Goal: Use online tool/utility: Utilize a website feature to perform a specific function

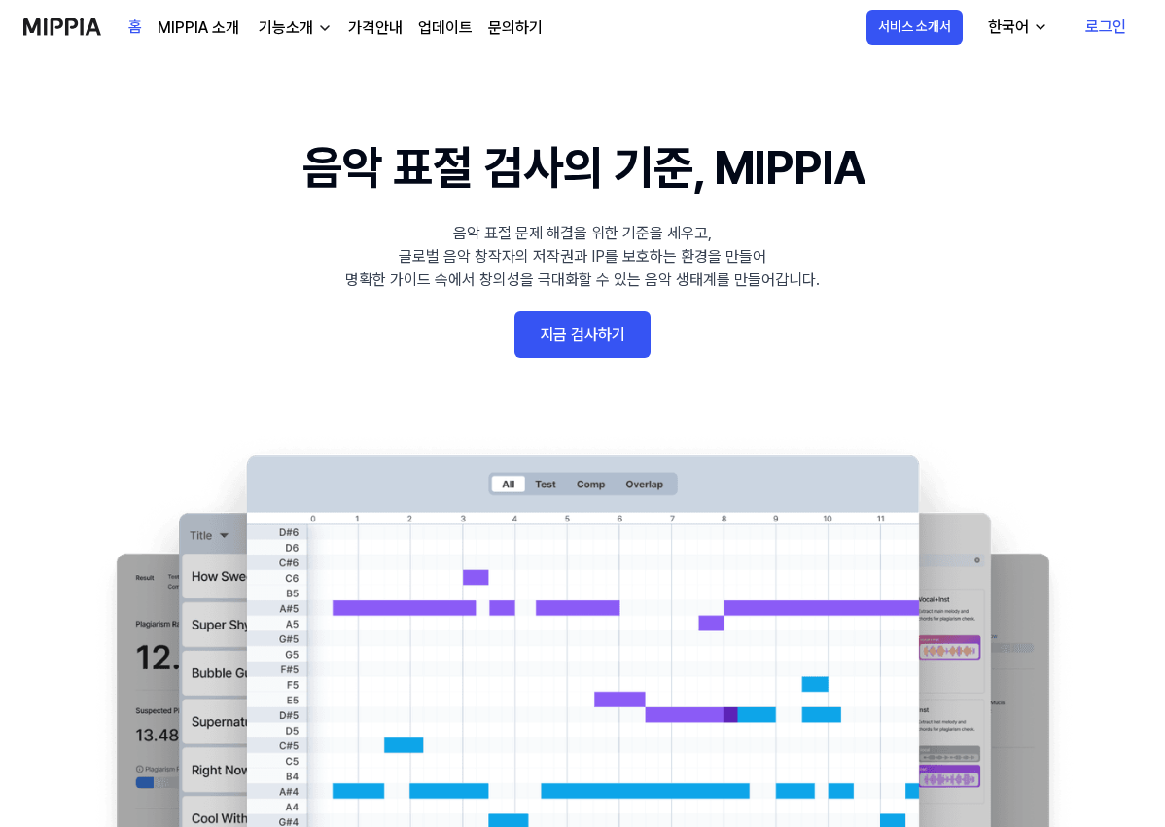
click at [615, 346] on link "지금 검사하기" at bounding box center [583, 334] width 136 height 47
click at [1109, 30] on link "로그인" at bounding box center [1106, 27] width 72 height 54
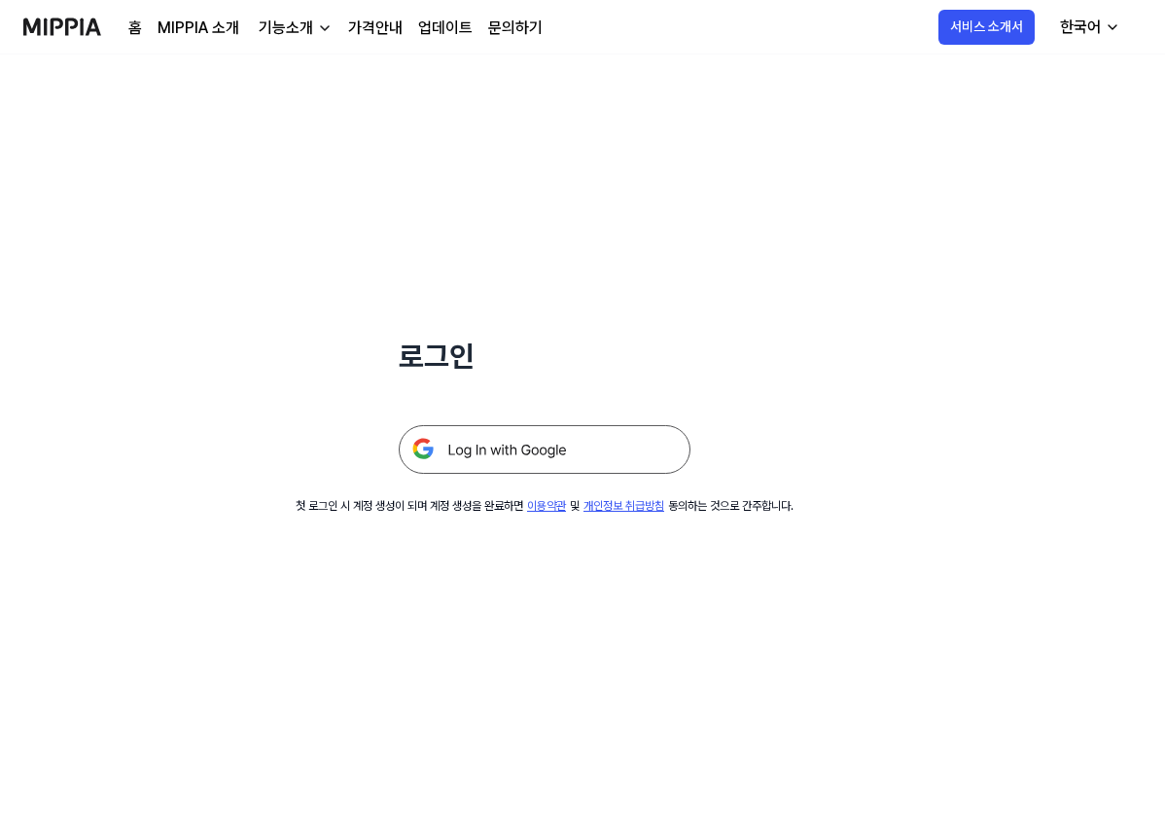
click at [556, 452] on img at bounding box center [545, 449] width 292 height 49
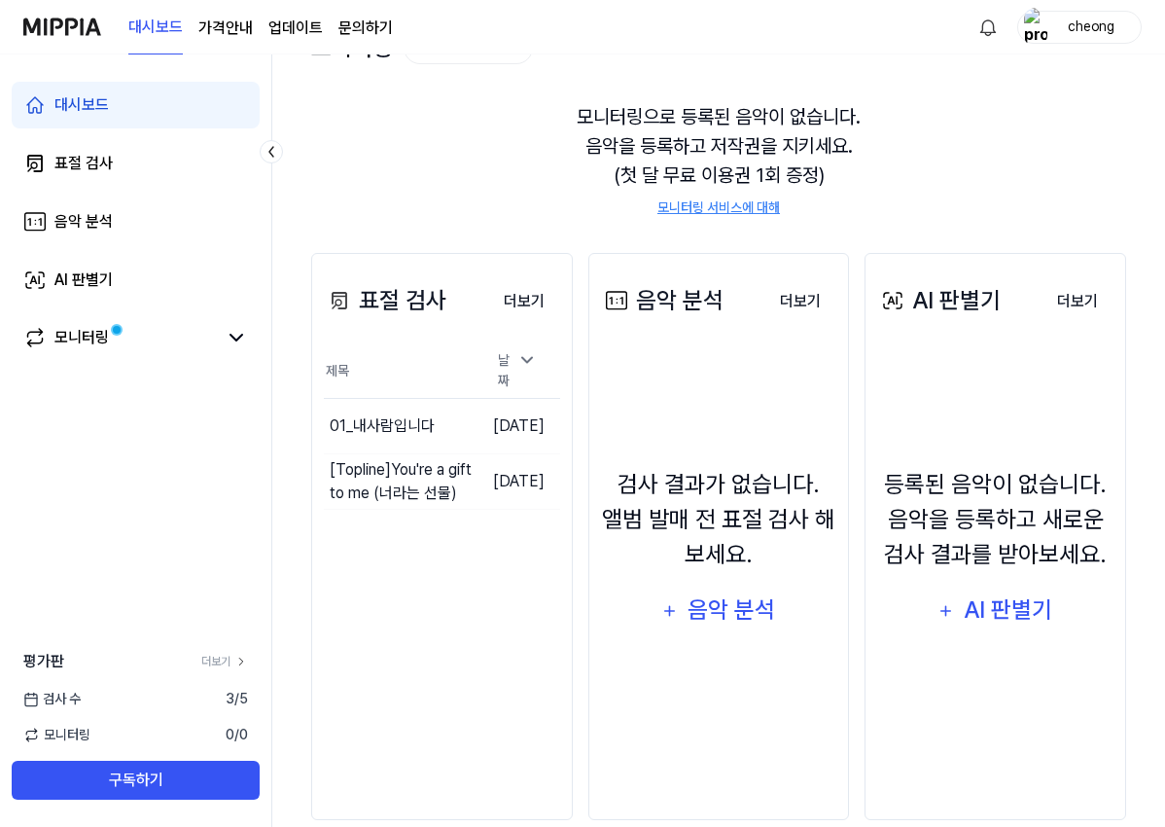
scroll to position [173, 0]
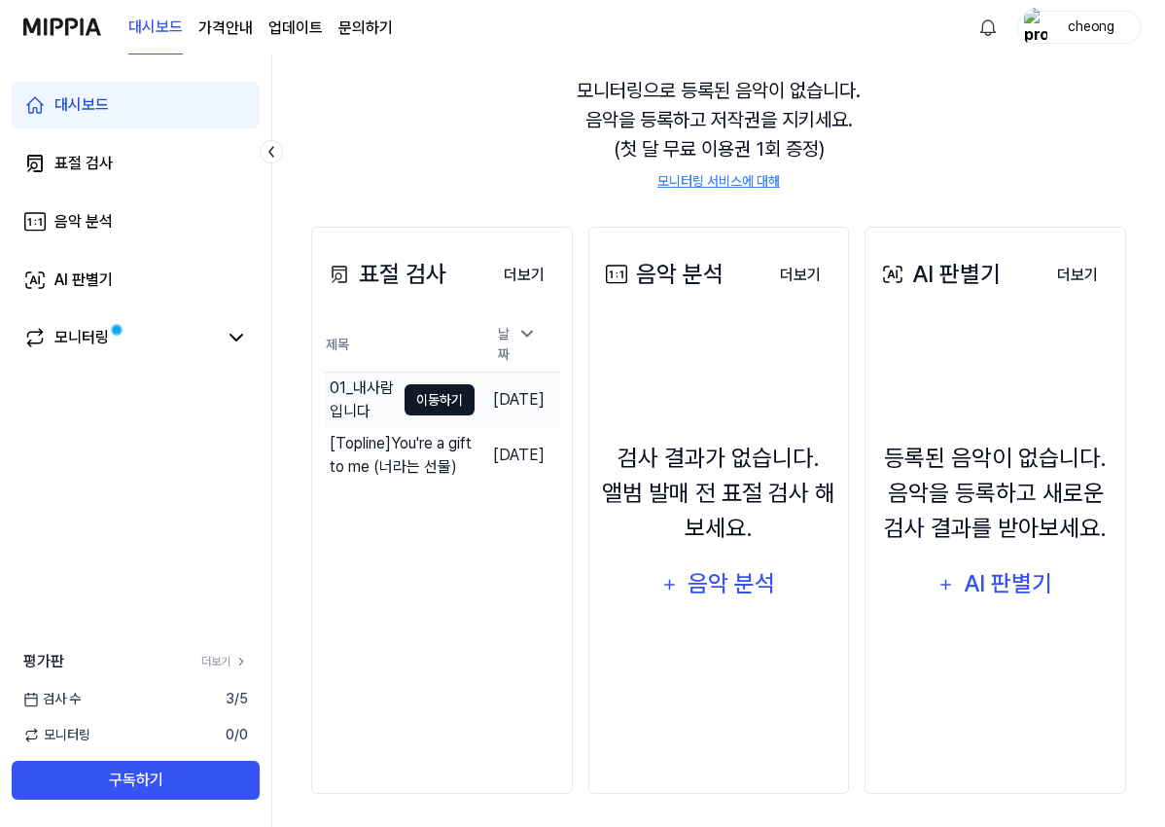
click at [407, 392] on button "이동하기" at bounding box center [440, 399] width 70 height 31
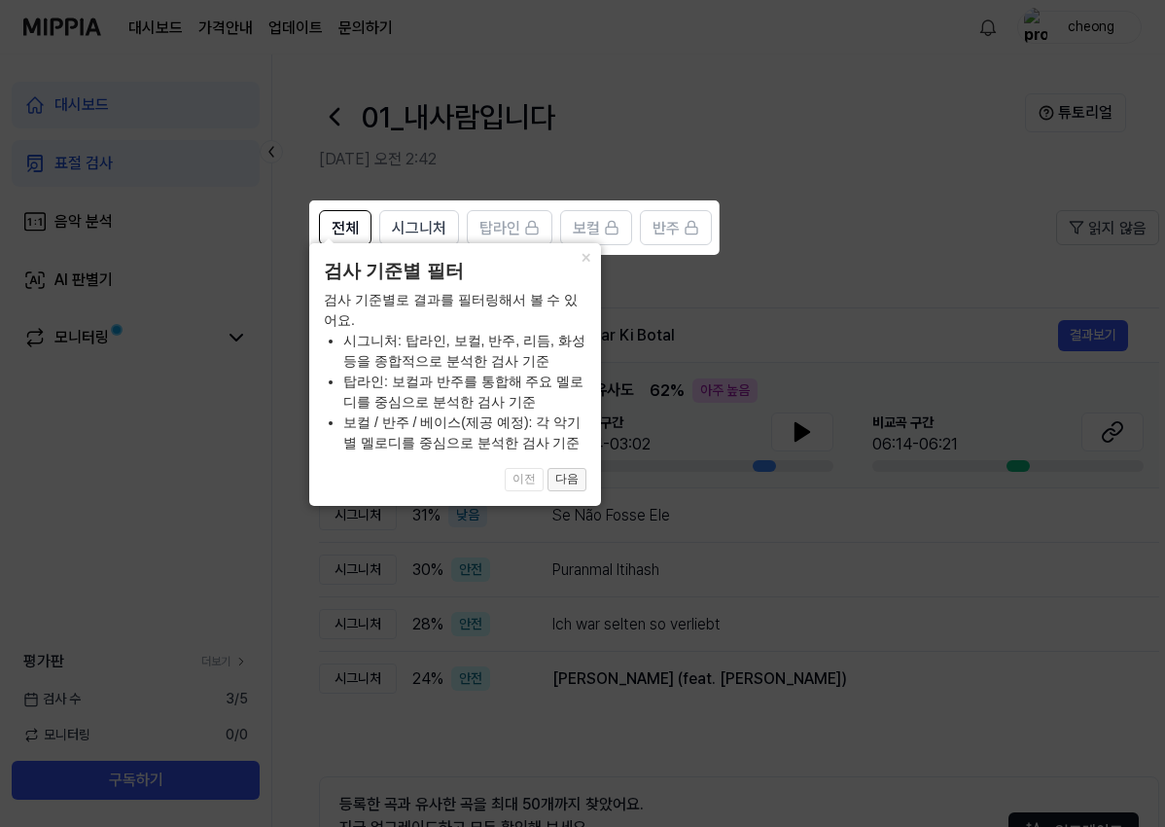
click at [565, 480] on button "다음" at bounding box center [567, 479] width 39 height 23
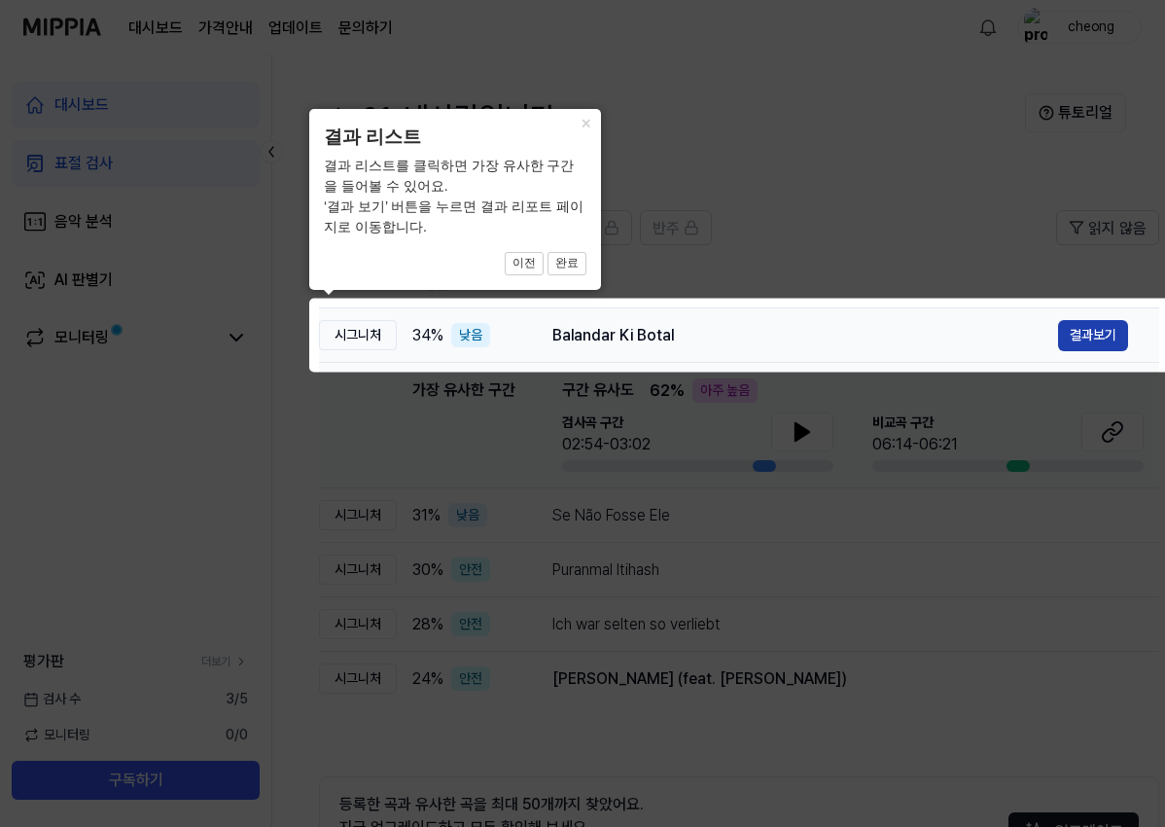
click at [1093, 335] on button "결과보기" at bounding box center [1093, 335] width 70 height 31
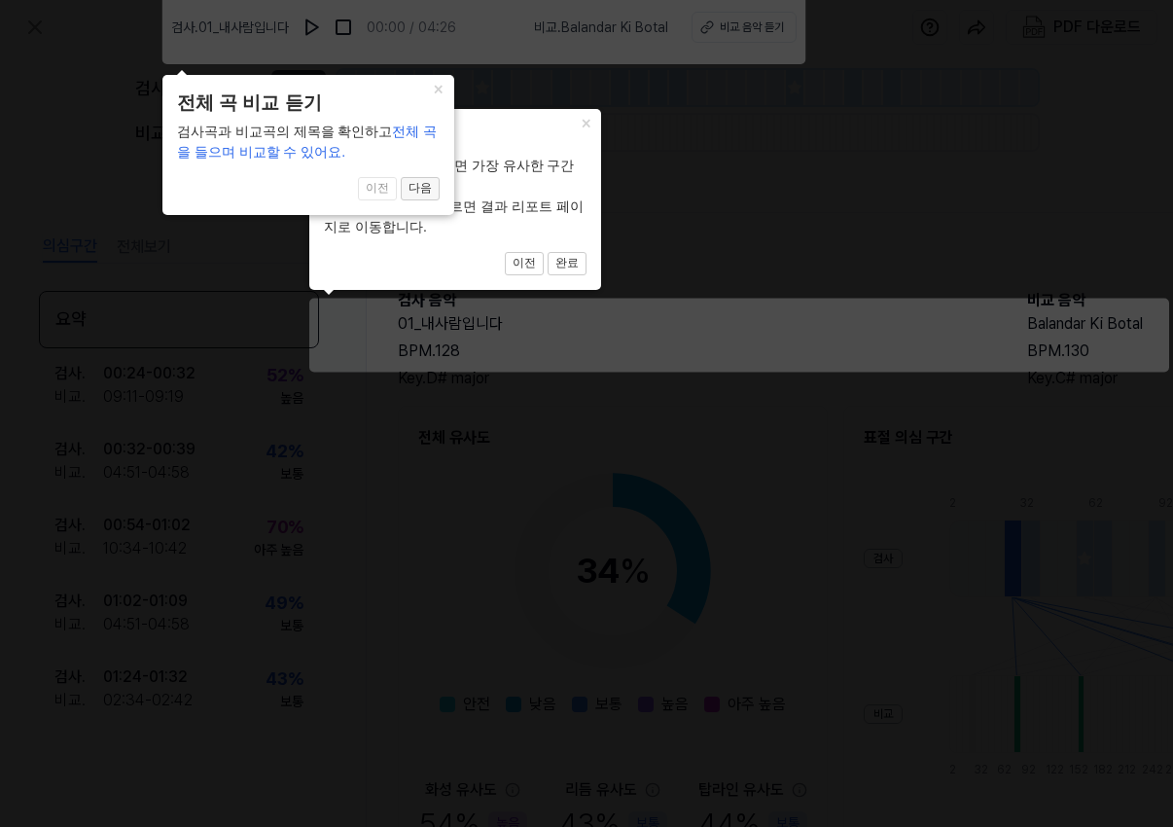
click at [548, 252] on button "다음" at bounding box center [567, 263] width 39 height 23
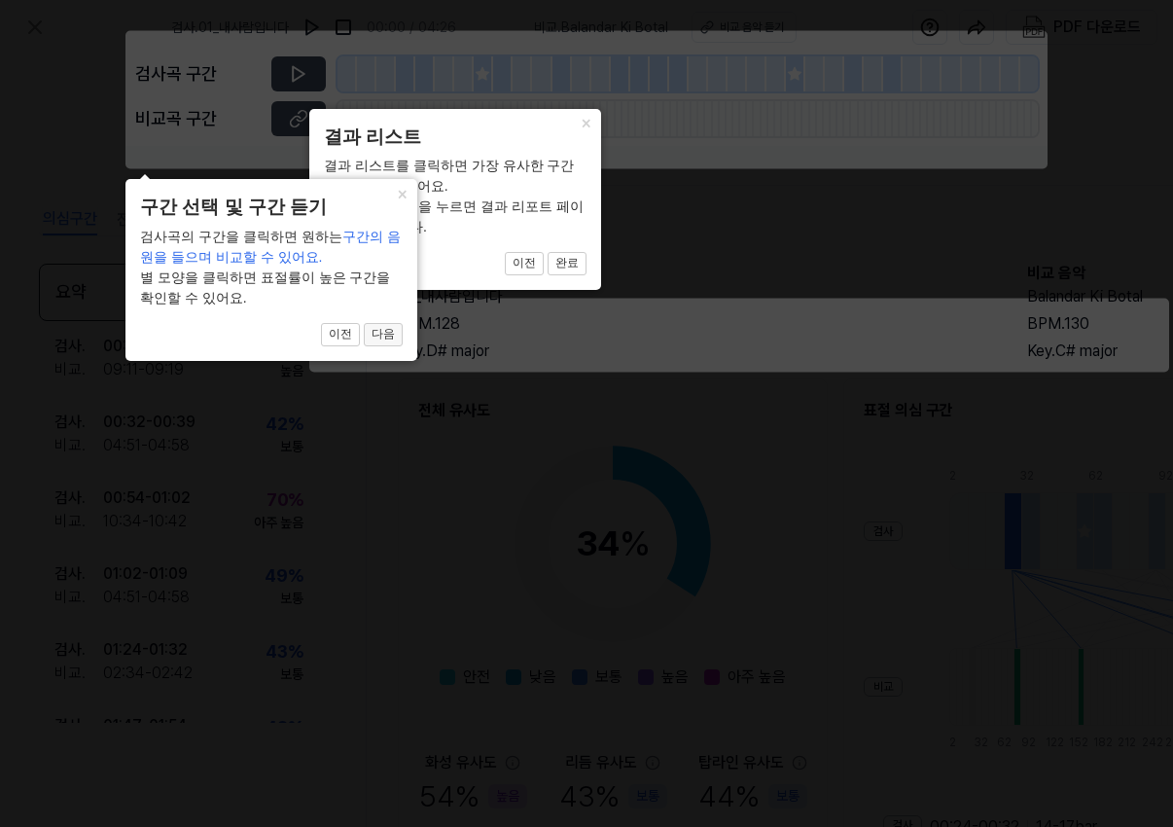
click at [548, 275] on button "다음" at bounding box center [567, 263] width 39 height 23
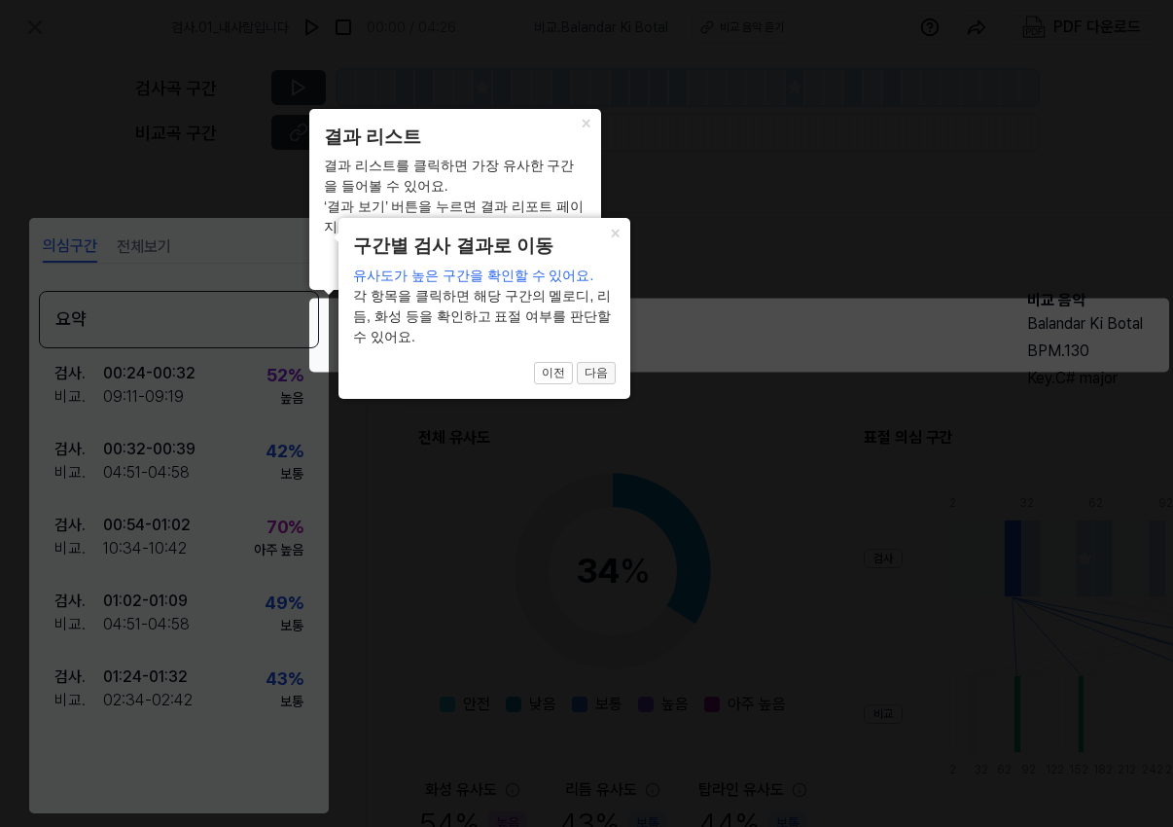
click at [587, 275] on button "다음" at bounding box center [567, 263] width 39 height 23
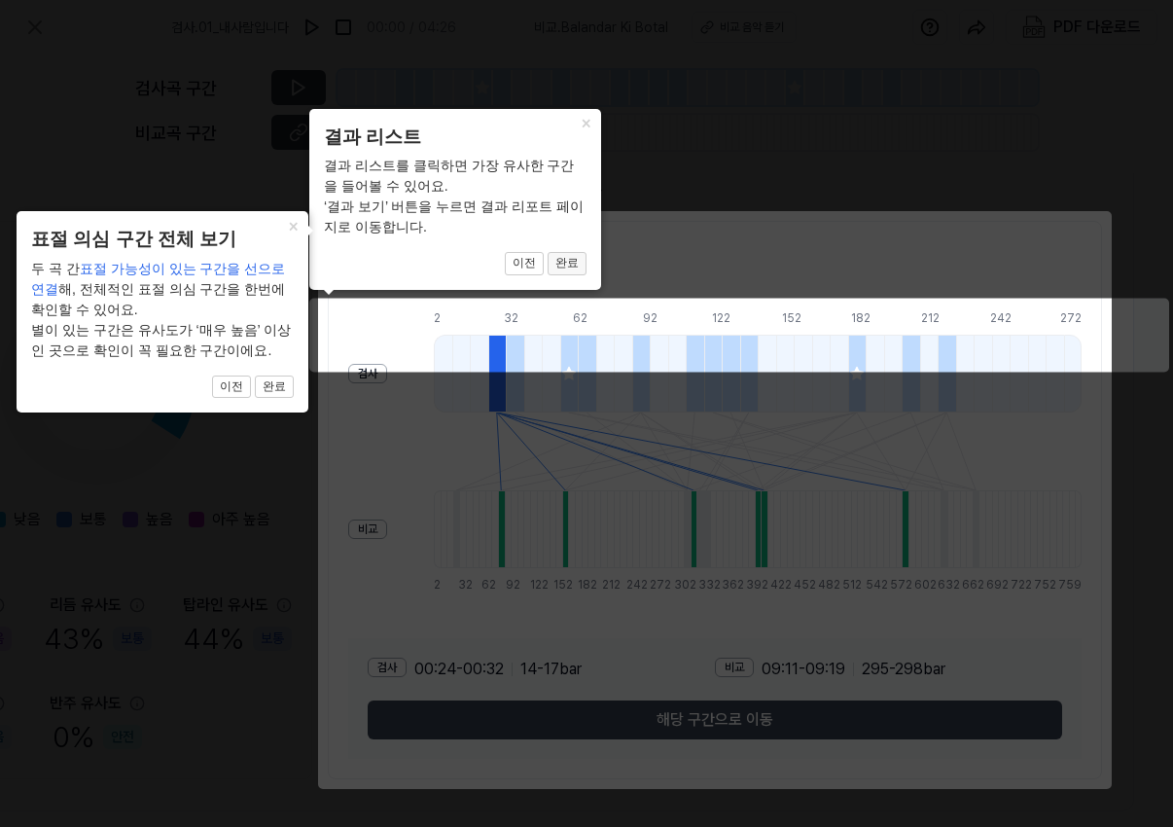
click at [564, 263] on button "완료" at bounding box center [567, 263] width 39 height 23
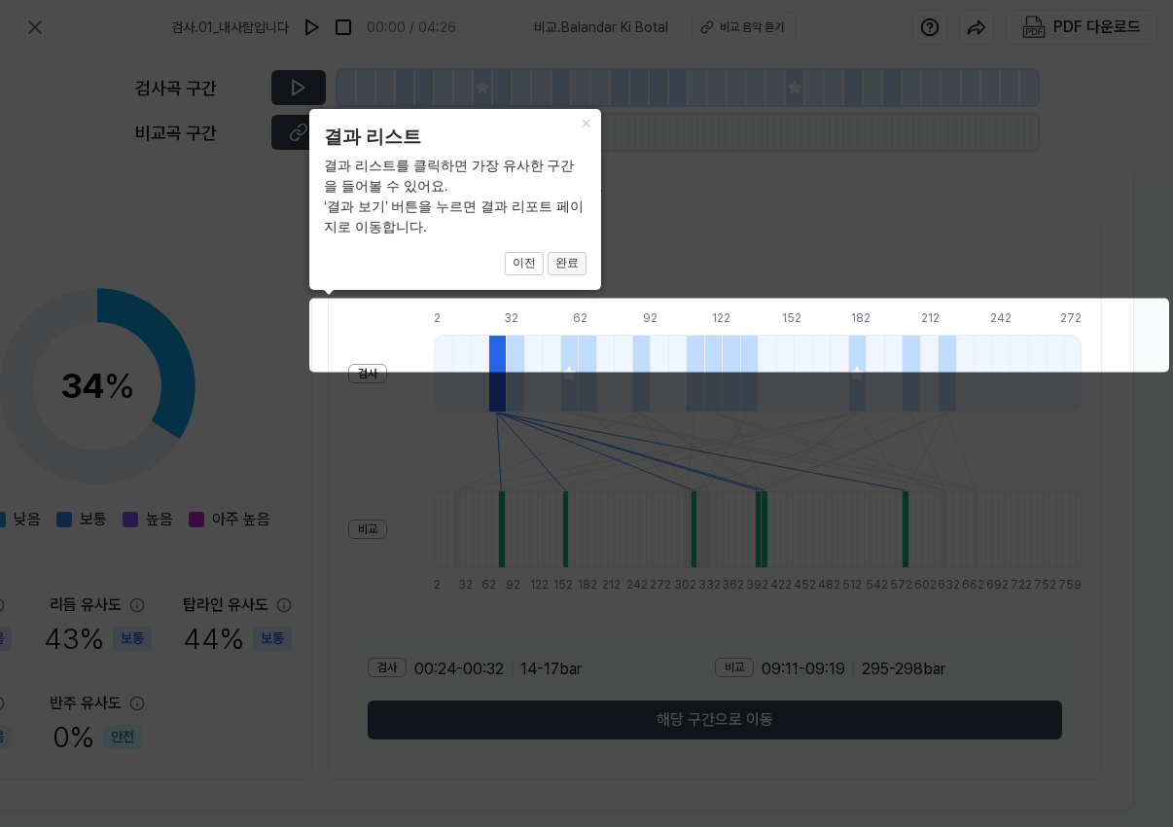
click at [570, 262] on button "완료" at bounding box center [567, 263] width 39 height 23
click at [563, 262] on button "완료" at bounding box center [567, 263] width 39 height 23
click at [587, 127] on button "×" at bounding box center [585, 122] width 31 height 27
click at [643, 496] on icon at bounding box center [586, 413] width 1173 height 827
click at [560, 271] on button "완료" at bounding box center [567, 263] width 39 height 23
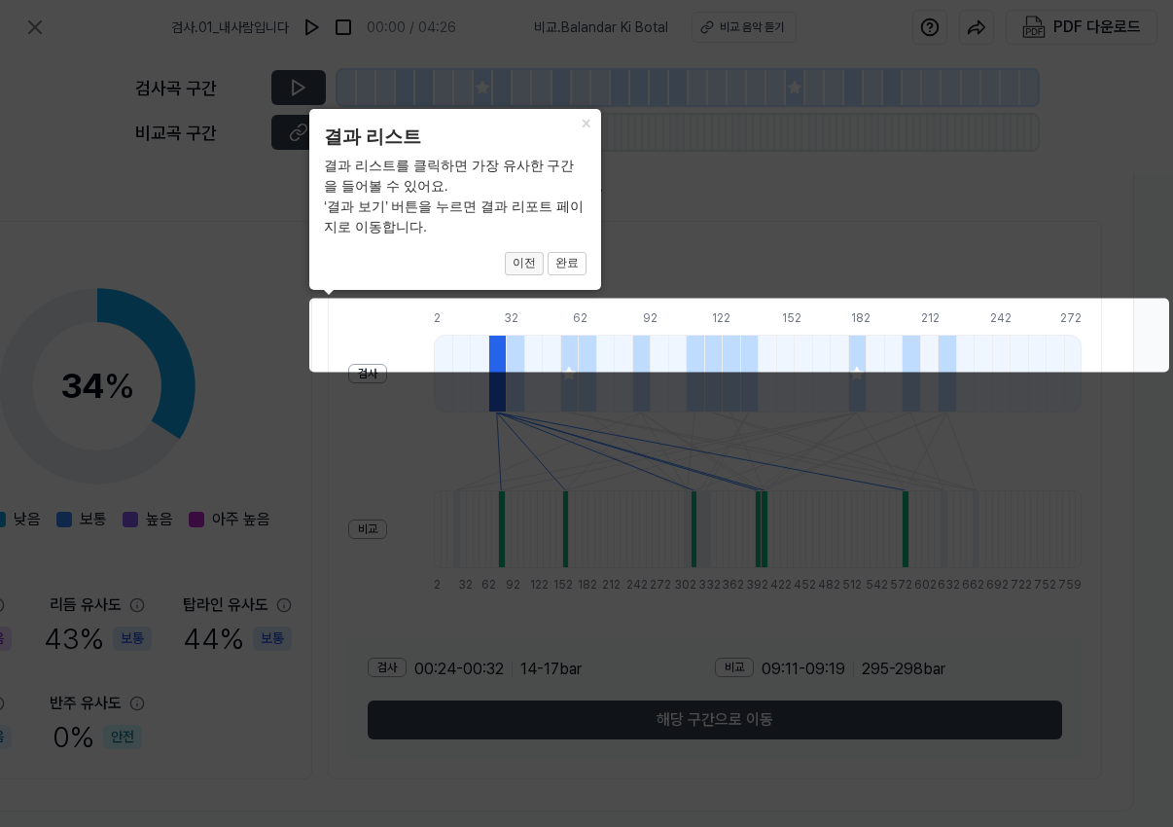
click at [526, 264] on button "이전" at bounding box center [524, 263] width 39 height 23
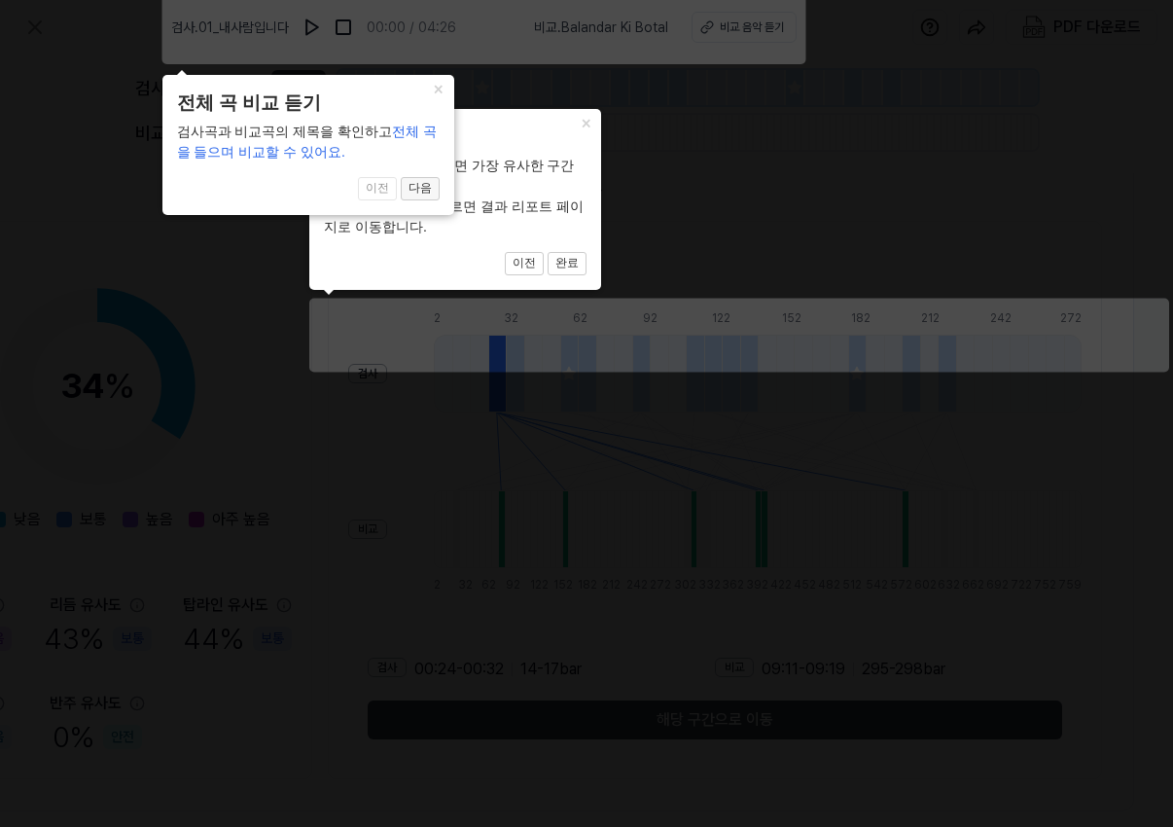
click at [548, 252] on button "다음" at bounding box center [567, 263] width 39 height 23
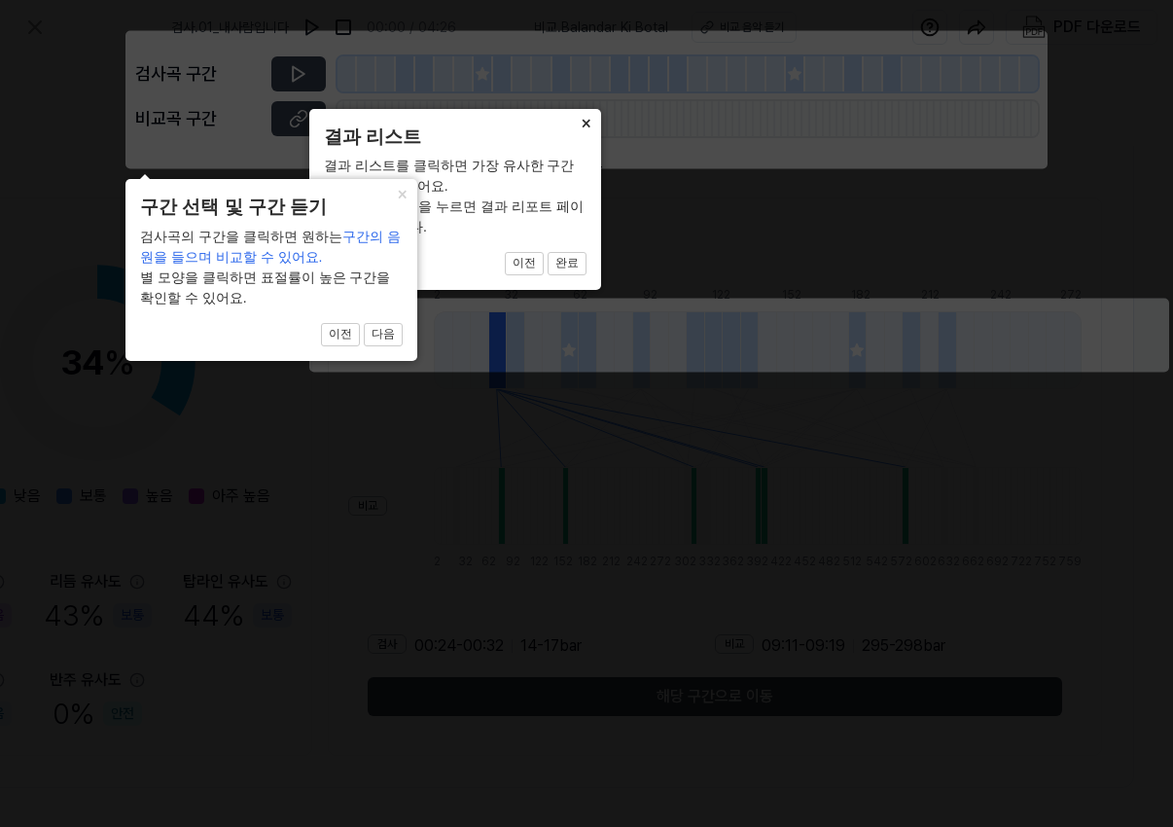
click at [578, 124] on button "×" at bounding box center [585, 122] width 31 height 27
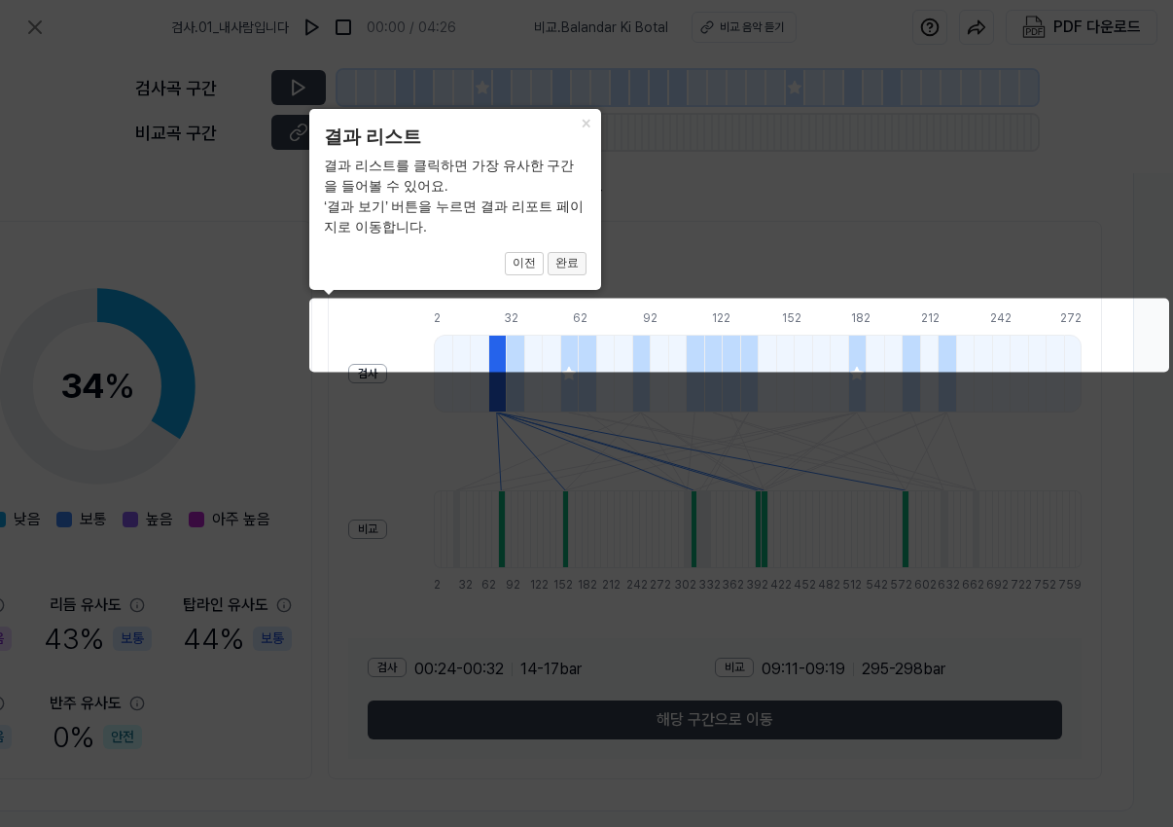
click at [582, 264] on button "완료" at bounding box center [567, 263] width 39 height 23
click at [569, 260] on button "완료" at bounding box center [567, 263] width 39 height 23
click at [569, 261] on button "완료" at bounding box center [567, 263] width 39 height 23
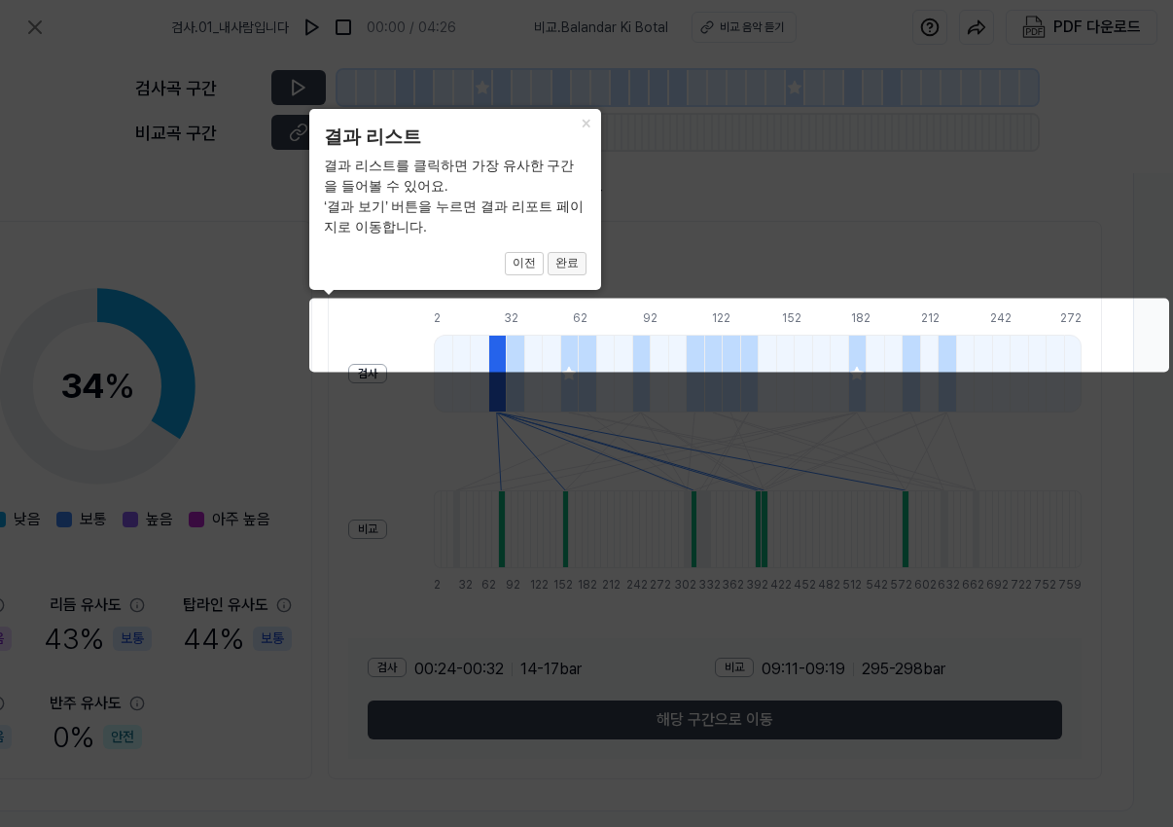
click at [569, 261] on button "완료" at bounding box center [567, 263] width 39 height 23
click at [569, 263] on button "완료" at bounding box center [567, 263] width 39 height 23
click at [561, 261] on button "완료" at bounding box center [567, 263] width 39 height 23
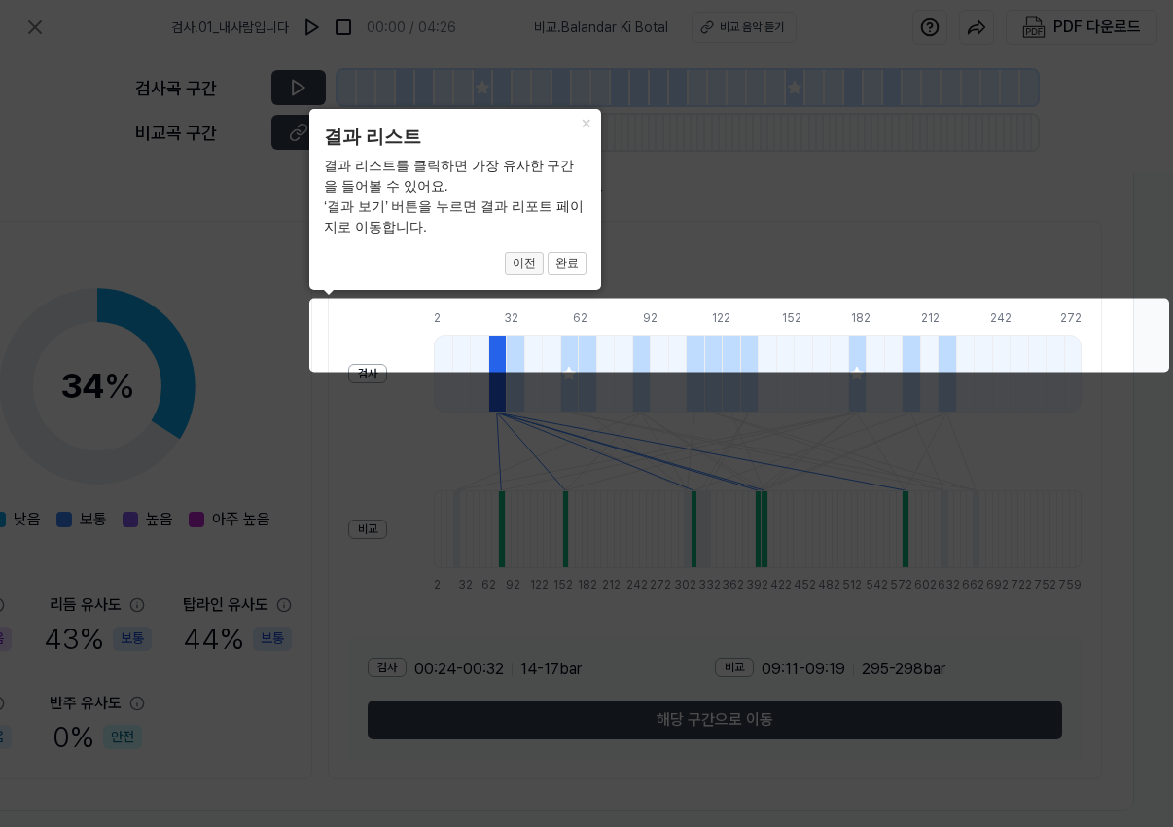
click at [535, 261] on button "이전" at bounding box center [524, 263] width 39 height 23
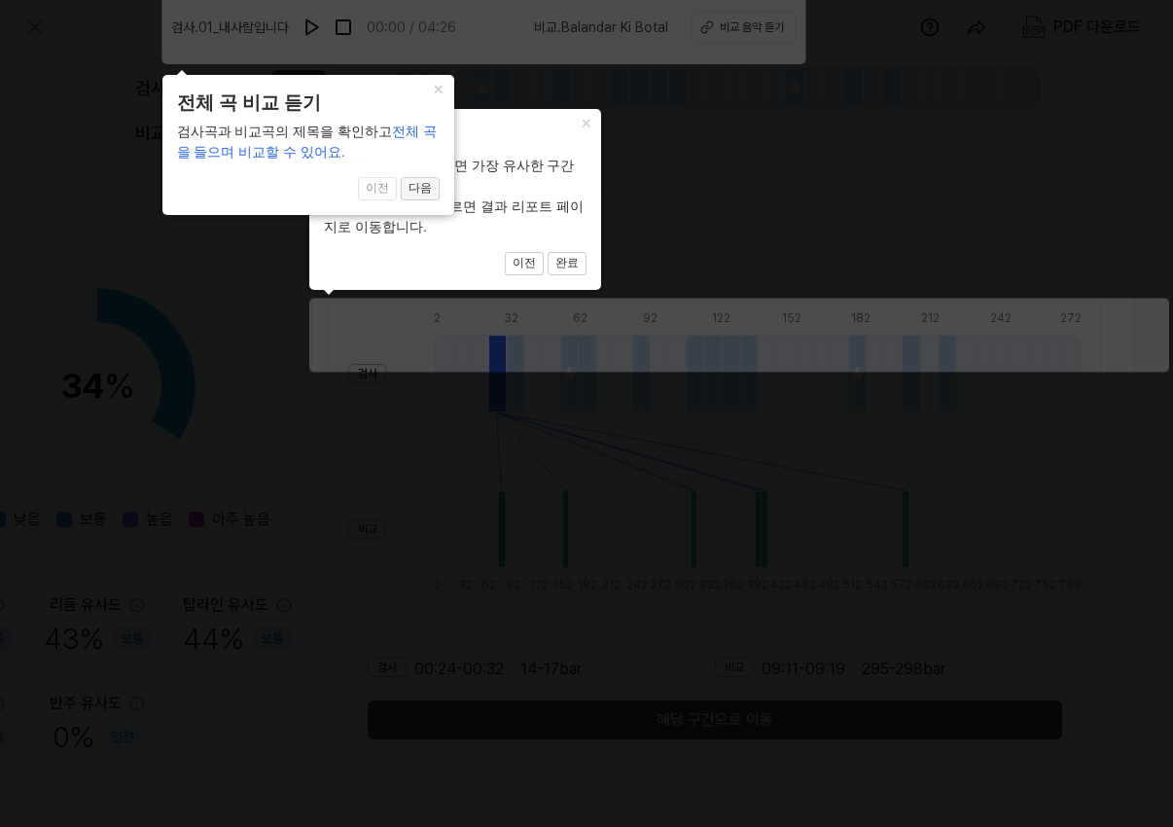
click at [548, 252] on button "다음" at bounding box center [567, 263] width 39 height 23
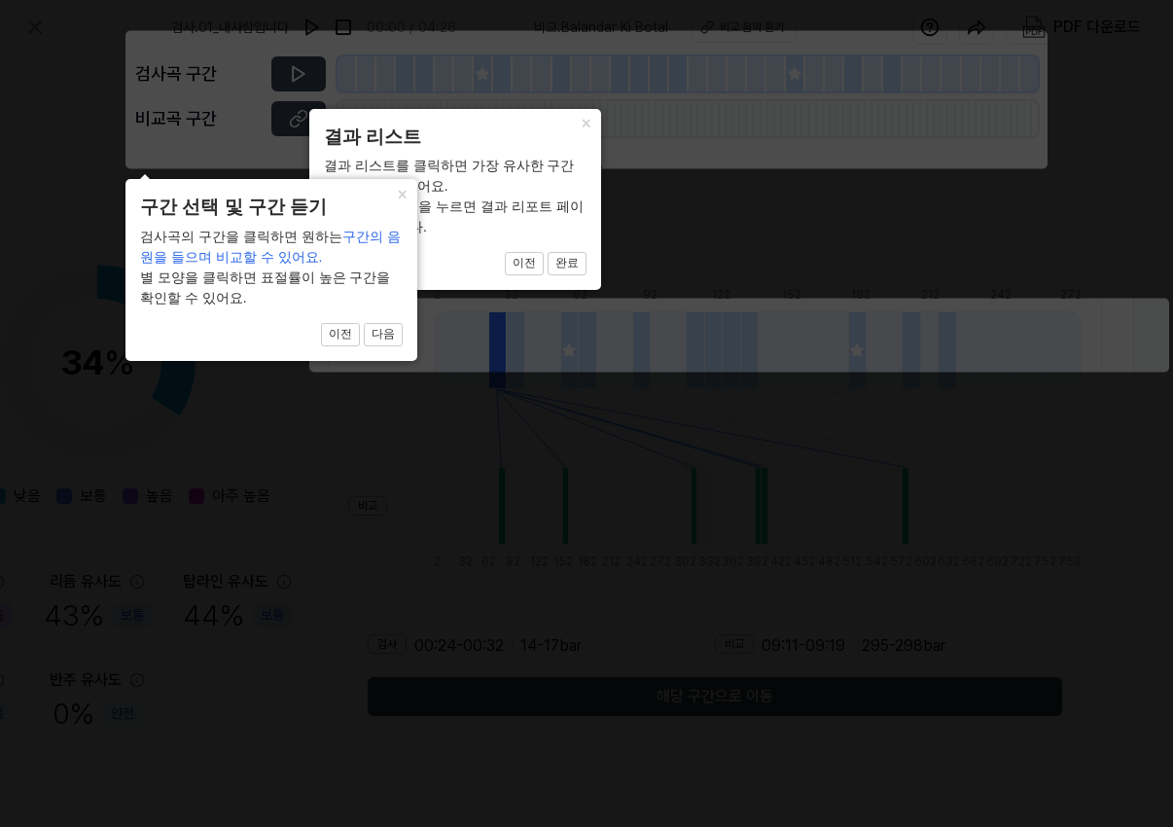
click at [391, 322] on div "× 구간 선택 및 구간 듣기 검사곡의 구간을 클릭하면 원하는 구간의 음원을 들으며 비교할 수 있어요. 별 모양을 클릭하면 표절률이 높은 구간을…" at bounding box center [271, 269] width 292 height 181
click at [548, 275] on button "다음" at bounding box center [567, 263] width 39 height 23
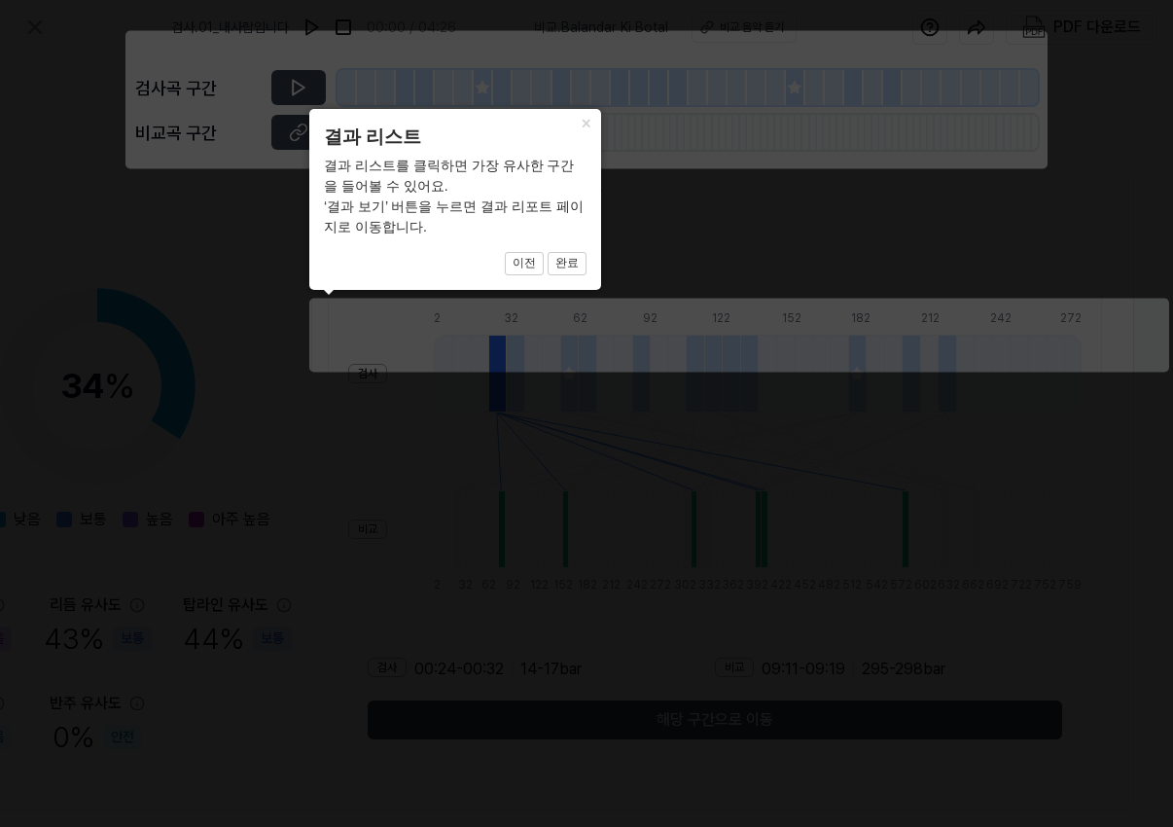
scroll to position [188, 0]
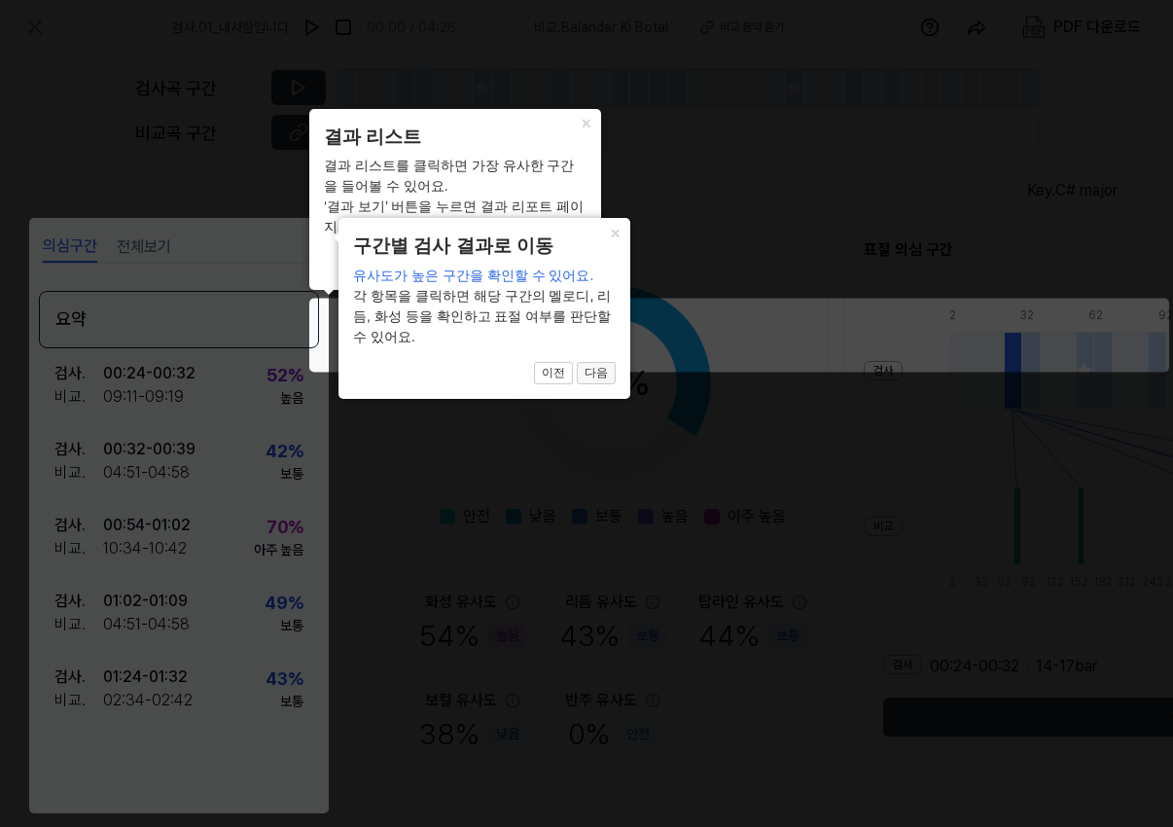
click at [587, 275] on button "다음" at bounding box center [567, 263] width 39 height 23
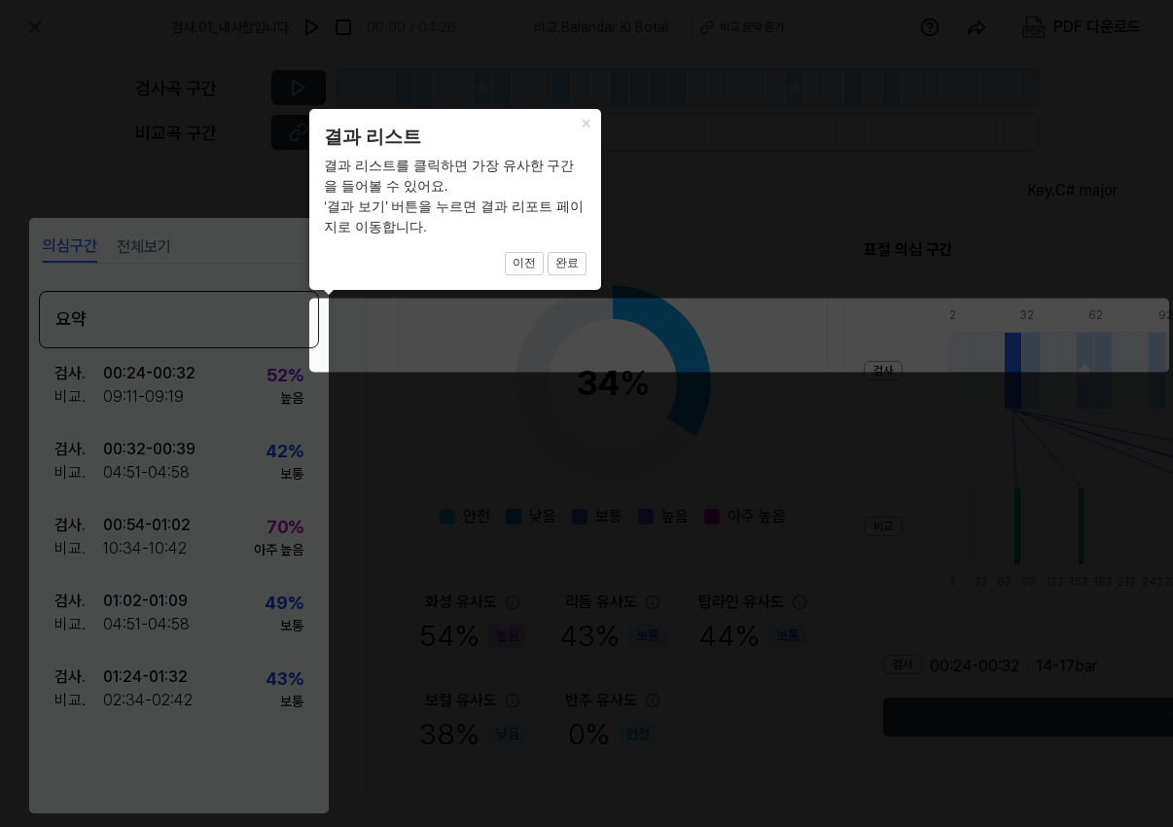
scroll to position [185, 516]
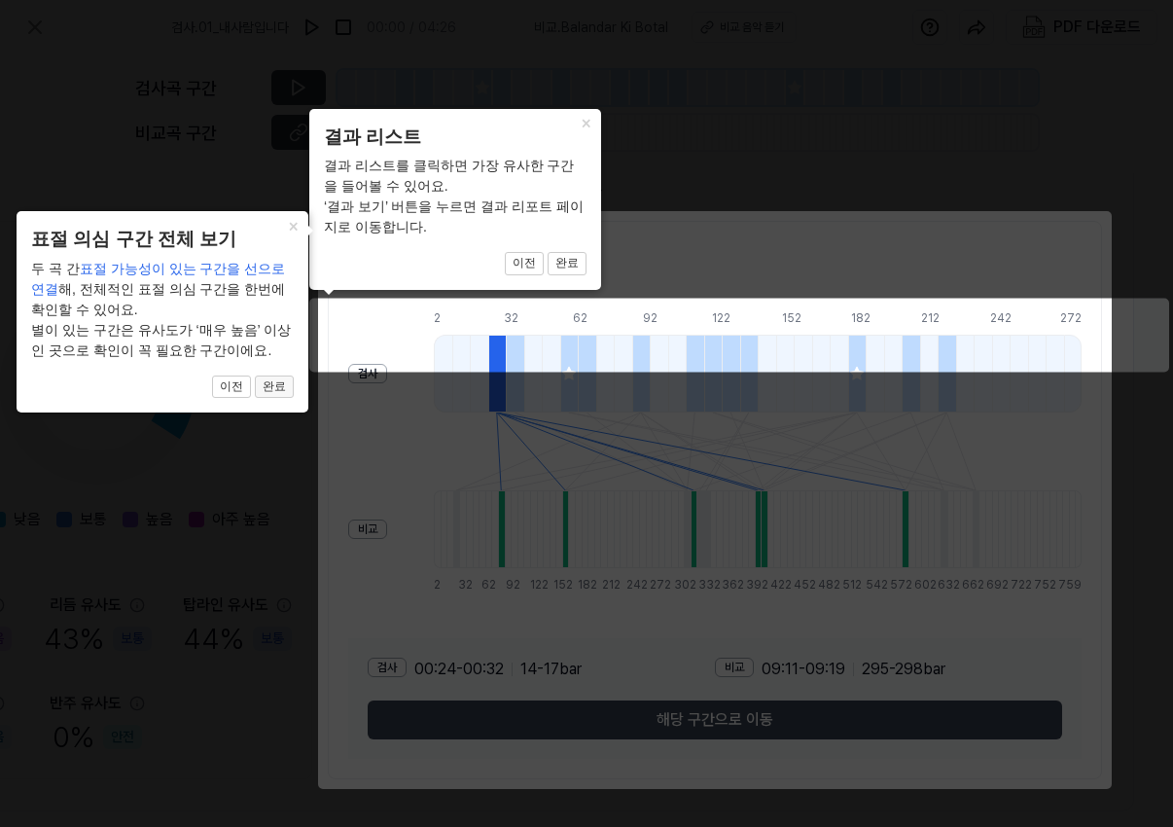
click at [548, 275] on button "완료" at bounding box center [567, 263] width 39 height 23
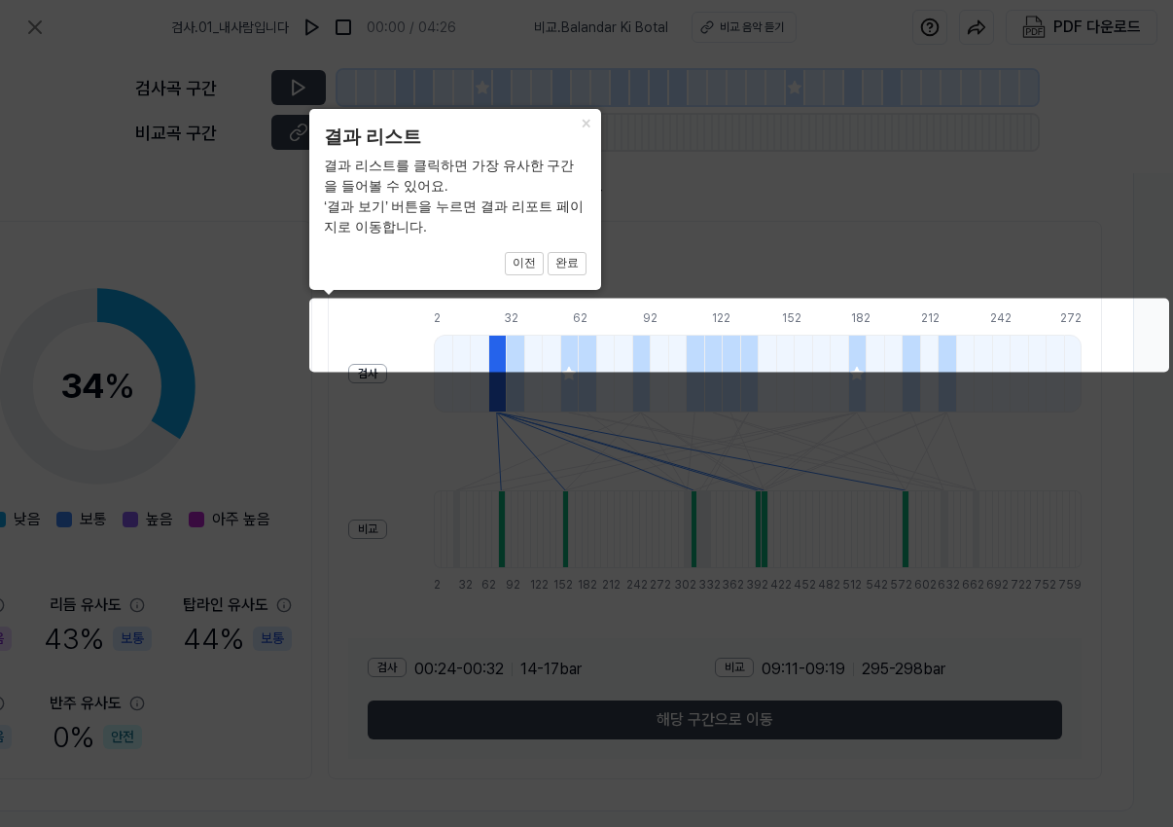
click at [576, 273] on div "× 결과 리스트 결과 리스트를 클릭하면 가장 유사한 구간을 들어볼 수 있어요. ‘결과 보기’ 버튼을 누르면 결과 리포트 페이지로 이동합니다. …" at bounding box center [455, 199] width 292 height 181
click at [578, 268] on button "완료" at bounding box center [567, 263] width 39 height 23
click at [578, 267] on button "완료" at bounding box center [567, 263] width 39 height 23
click at [698, 165] on body "검사 . 01_내사람입니다 00:00 / 04:26 비교 . [GEOGRAPHIC_DATA] 비교 음악 듣기 PDF 다운로드 검사곡 구간 [G…" at bounding box center [586, 413] width 1173 height 827
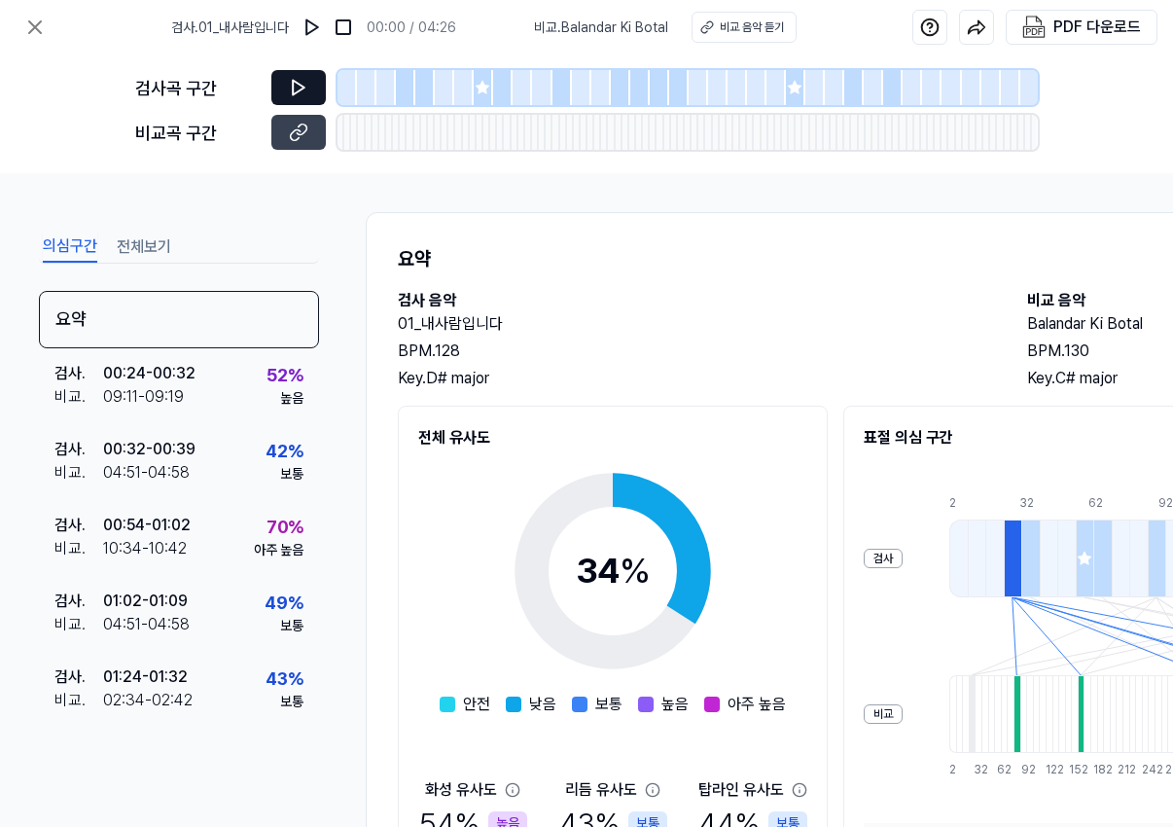
click at [304, 78] on icon at bounding box center [298, 87] width 19 height 19
click at [297, 87] on icon at bounding box center [298, 87] width 19 height 19
click at [739, 29] on div "비교 음악 듣기" at bounding box center [752, 27] width 64 height 18
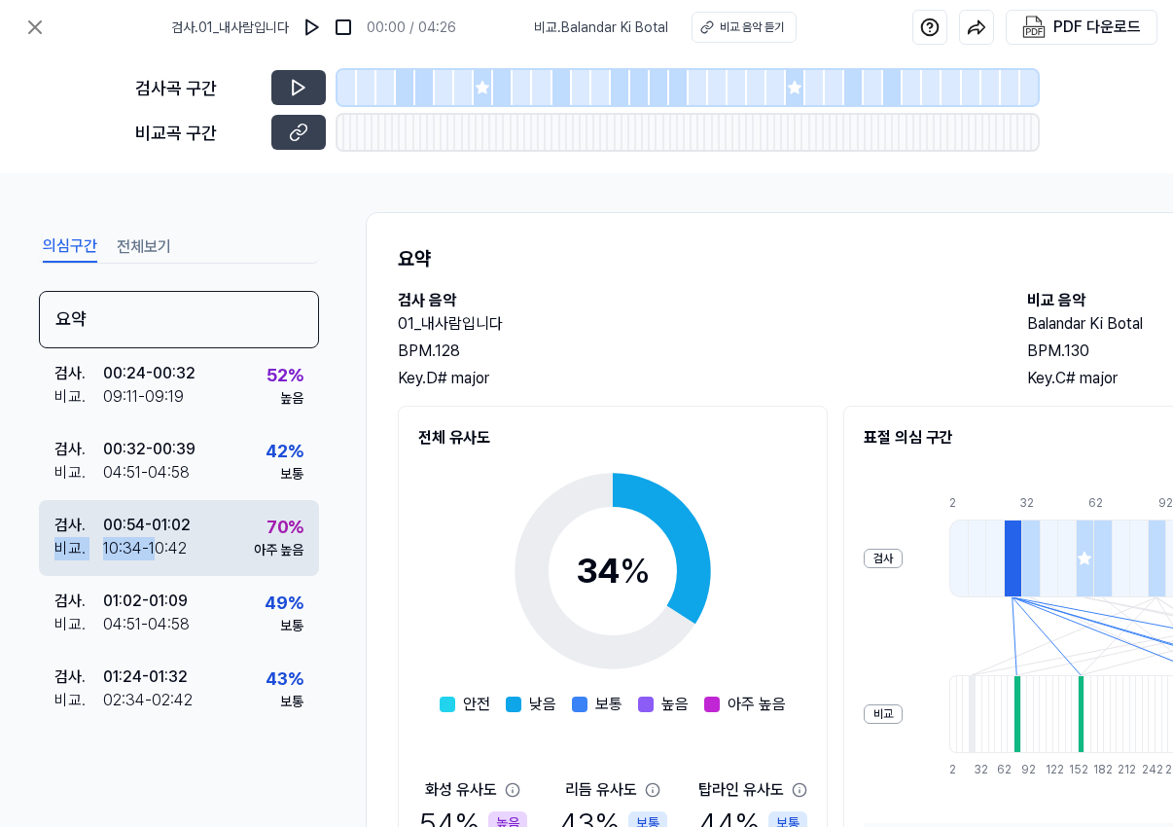
click at [153, 538] on div "검사 . 00:54 - 01:02 비교 . 10:34 - 10:42" at bounding box center [122, 537] width 136 height 47
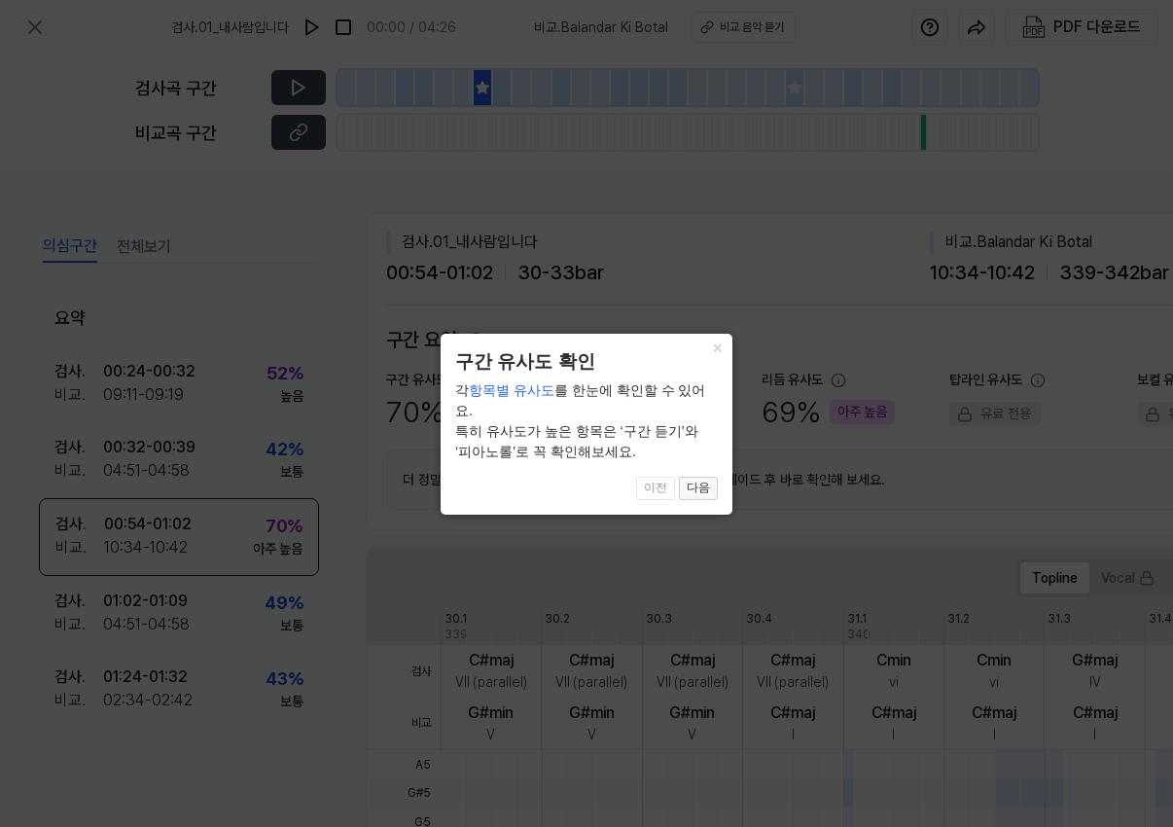
click at [705, 477] on button "다음" at bounding box center [698, 488] width 39 height 23
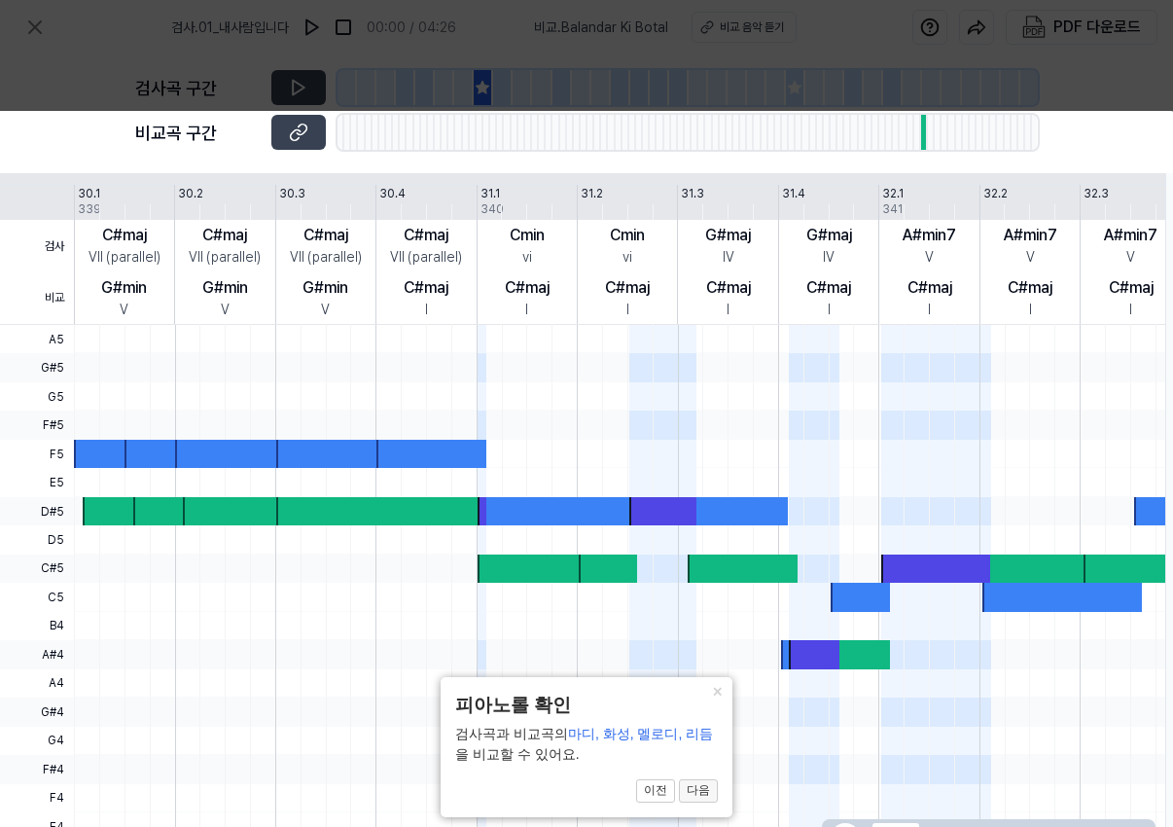
click at [702, 791] on button "다음" at bounding box center [698, 790] width 39 height 23
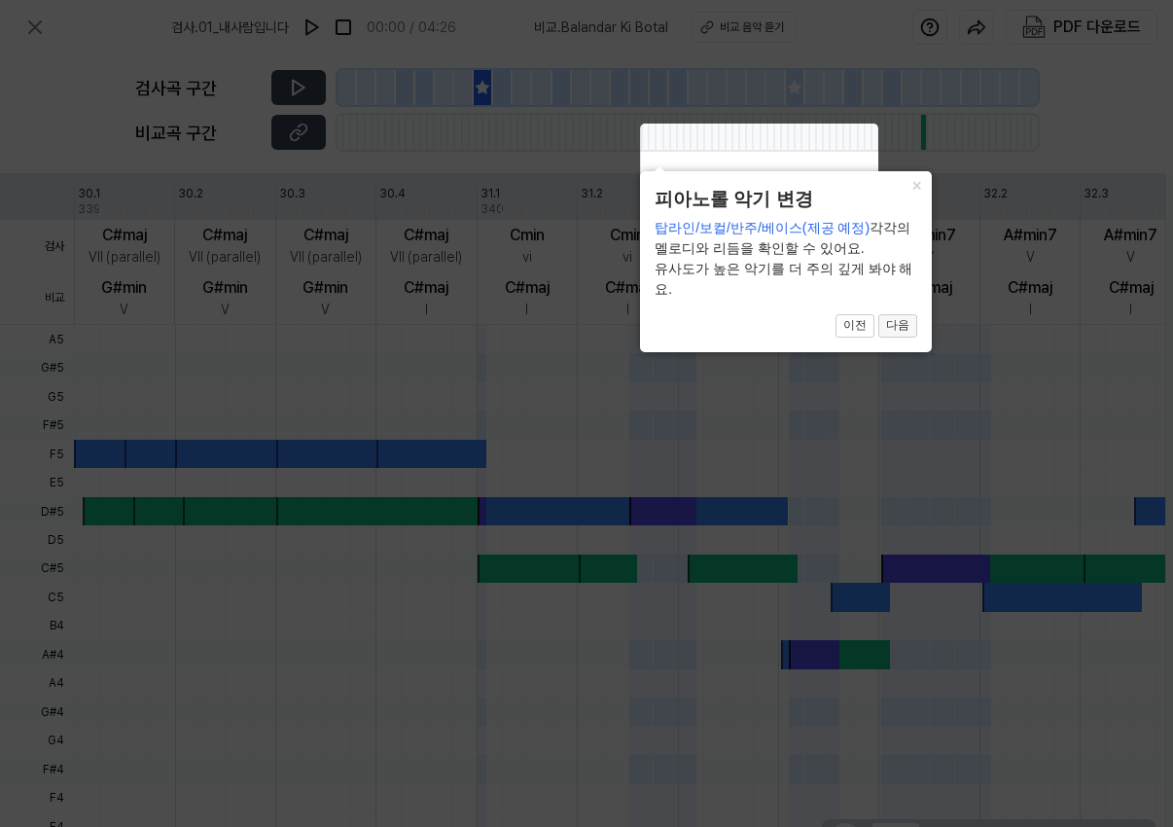
click at [910, 323] on button "다음" at bounding box center [897, 325] width 39 height 23
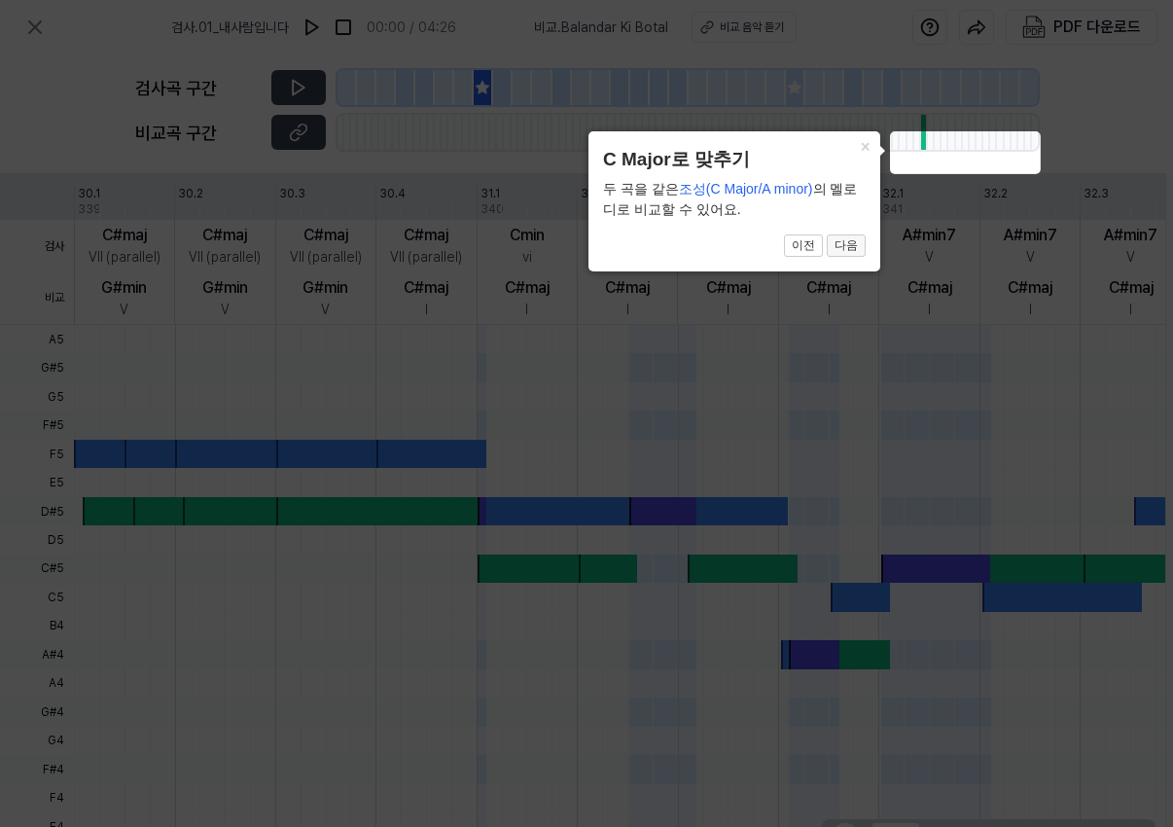
click at [853, 245] on button "다음" at bounding box center [846, 245] width 39 height 23
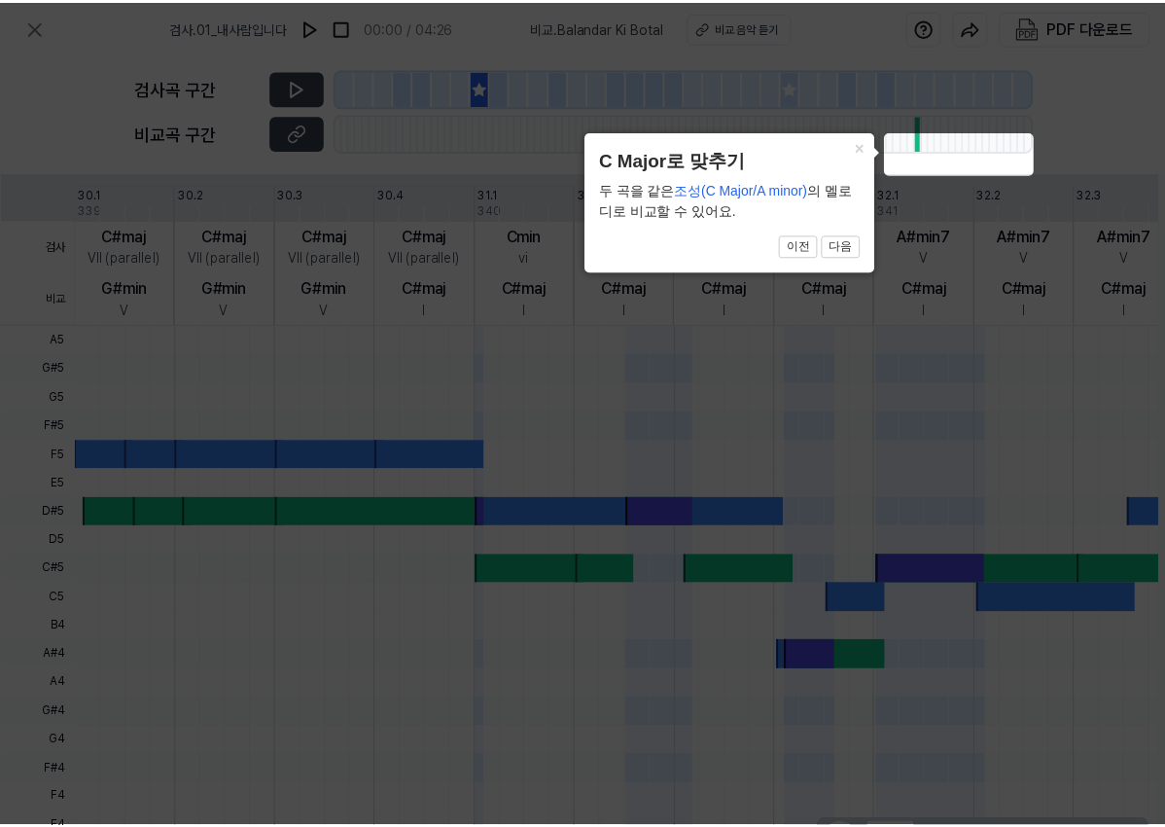
scroll to position [516, 407]
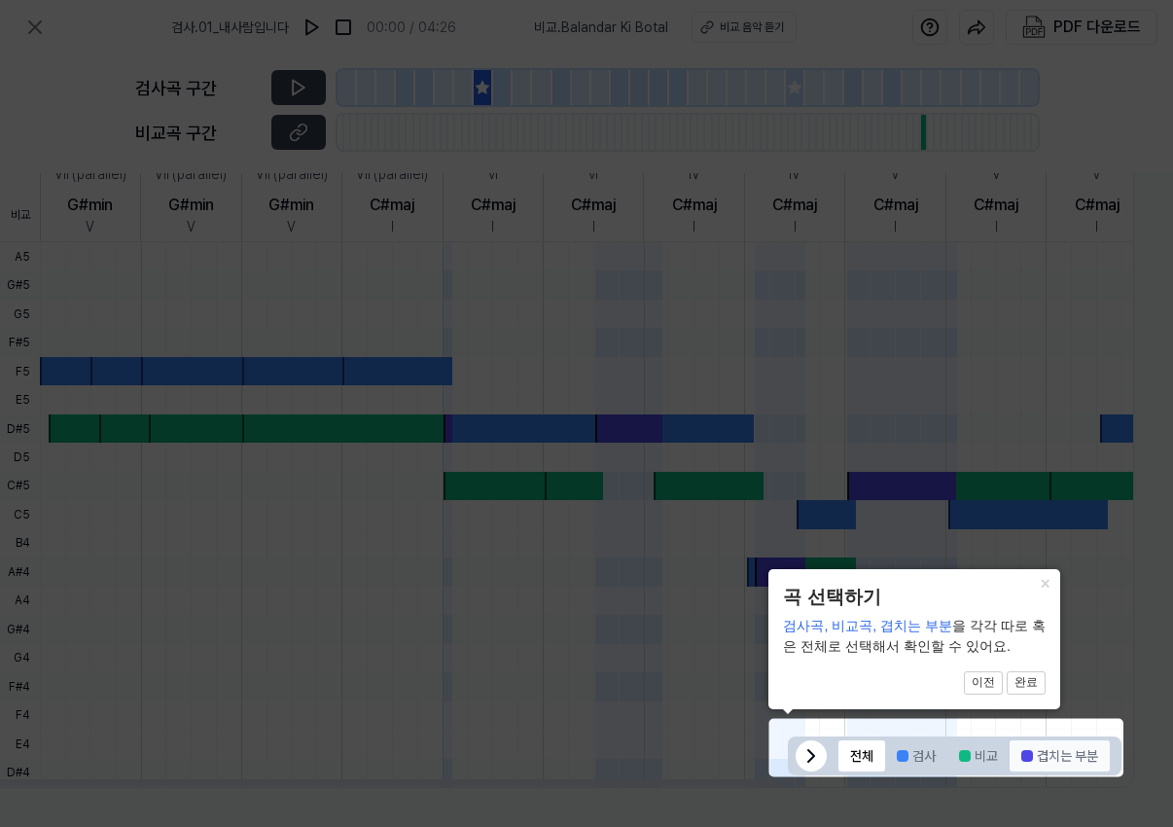
click at [1052, 754] on button "겹치는 부분" at bounding box center [1060, 755] width 100 height 31
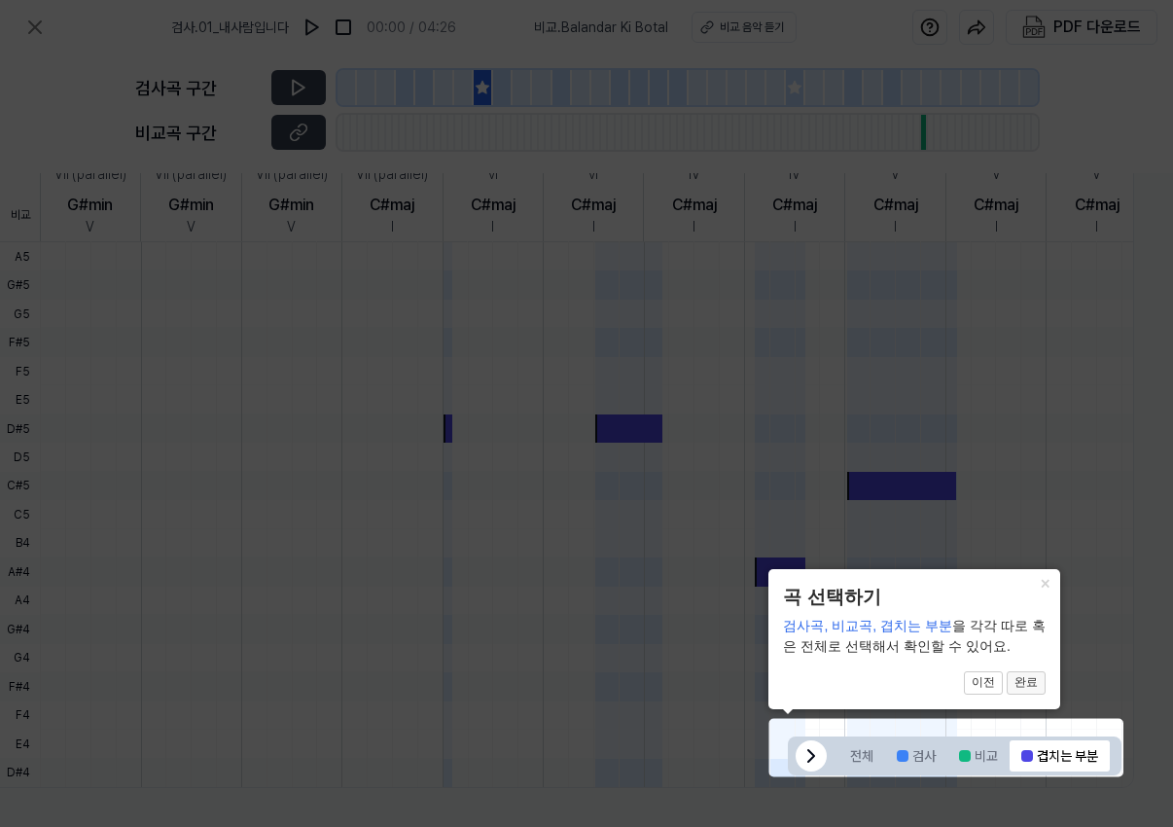
click at [1022, 680] on button "완료" at bounding box center [1026, 682] width 39 height 23
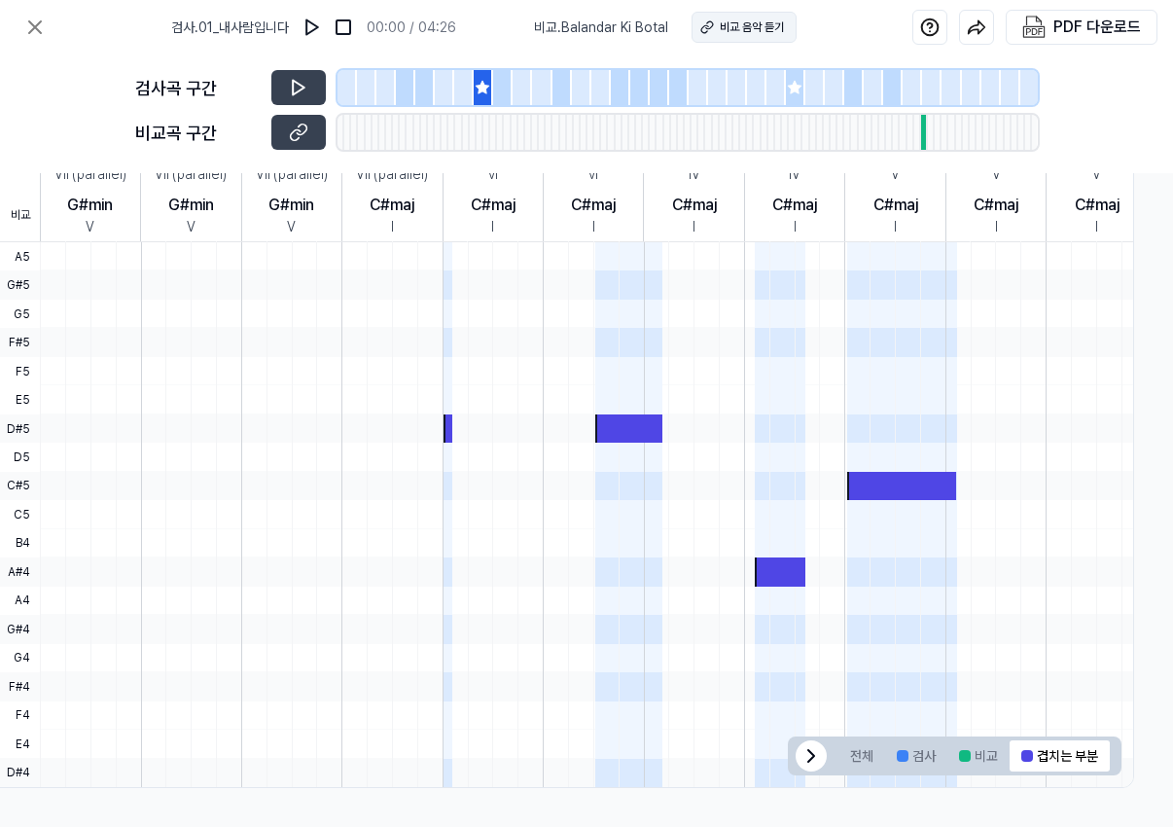
click at [738, 23] on div "비교 음악 듣기" at bounding box center [752, 27] width 64 height 18
click at [36, 23] on icon at bounding box center [34, 27] width 23 height 23
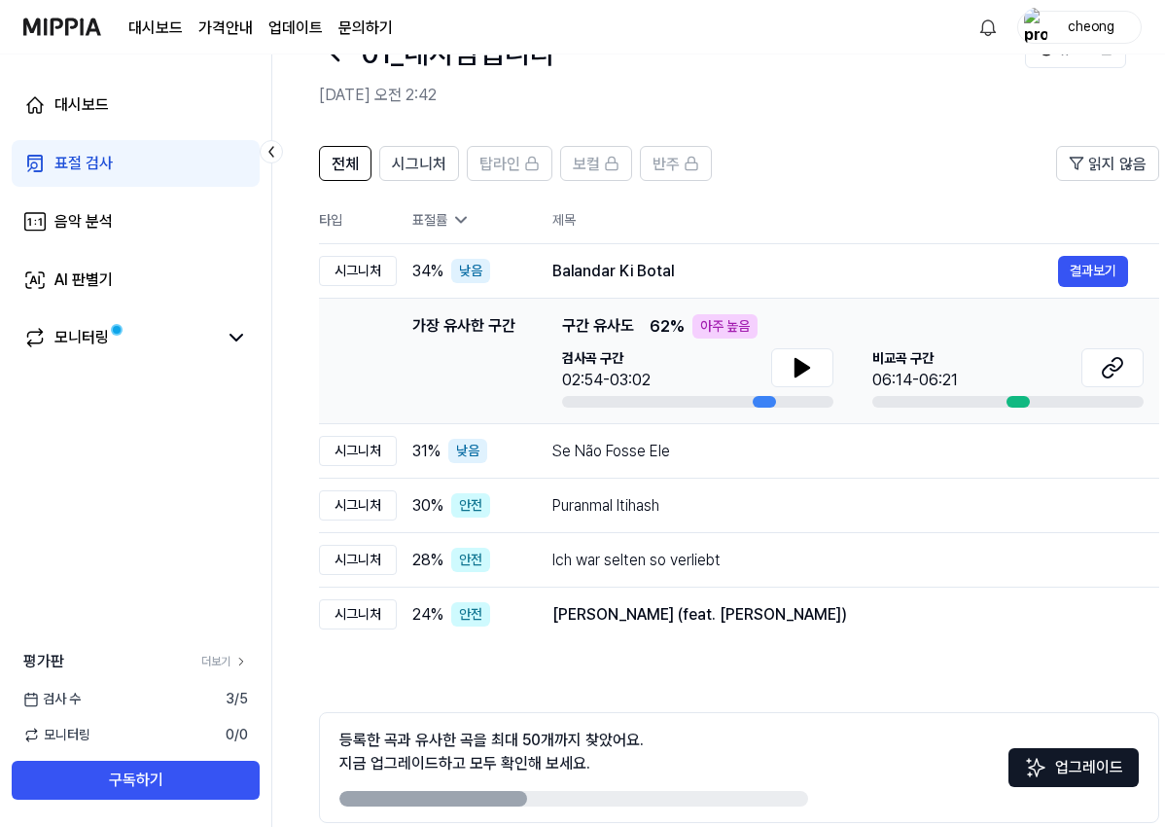
scroll to position [62, 0]
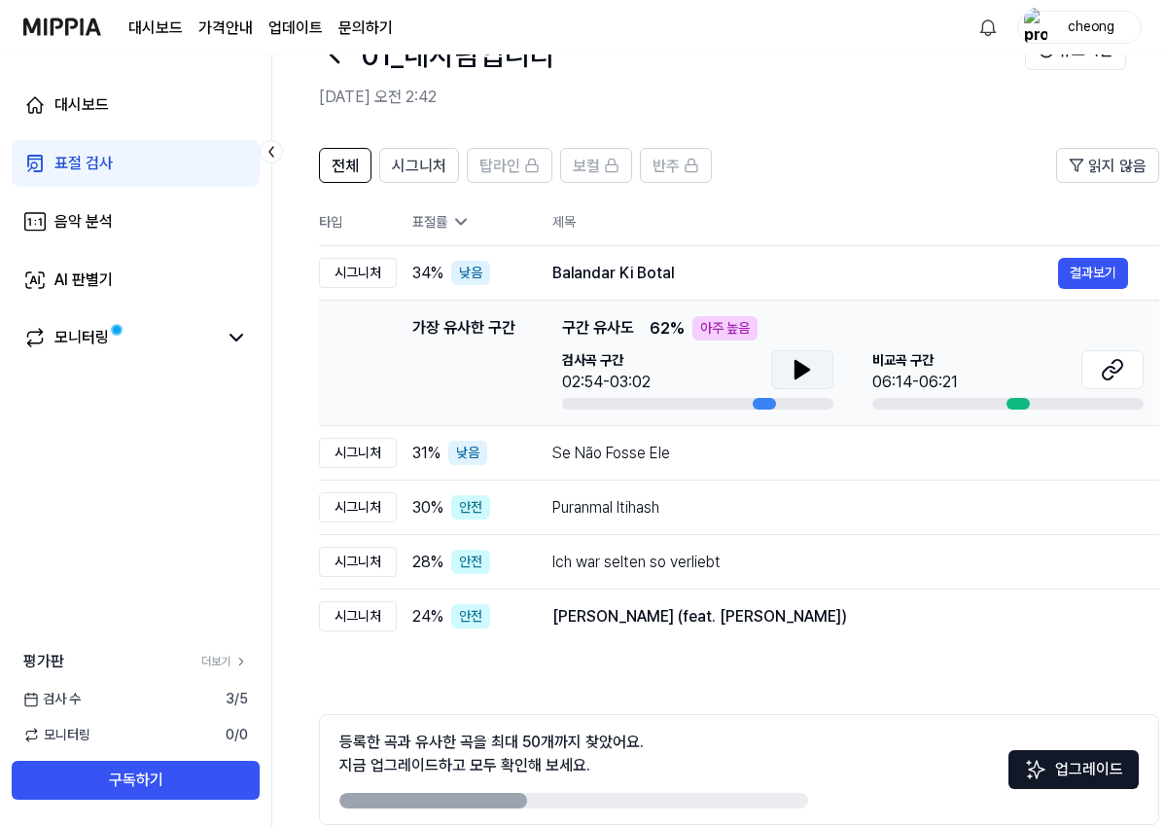
click at [808, 367] on icon at bounding box center [802, 369] width 23 height 23
click at [798, 371] on icon at bounding box center [803, 370] width 14 height 18
click at [1116, 368] on icon at bounding box center [1112, 369] width 23 height 23
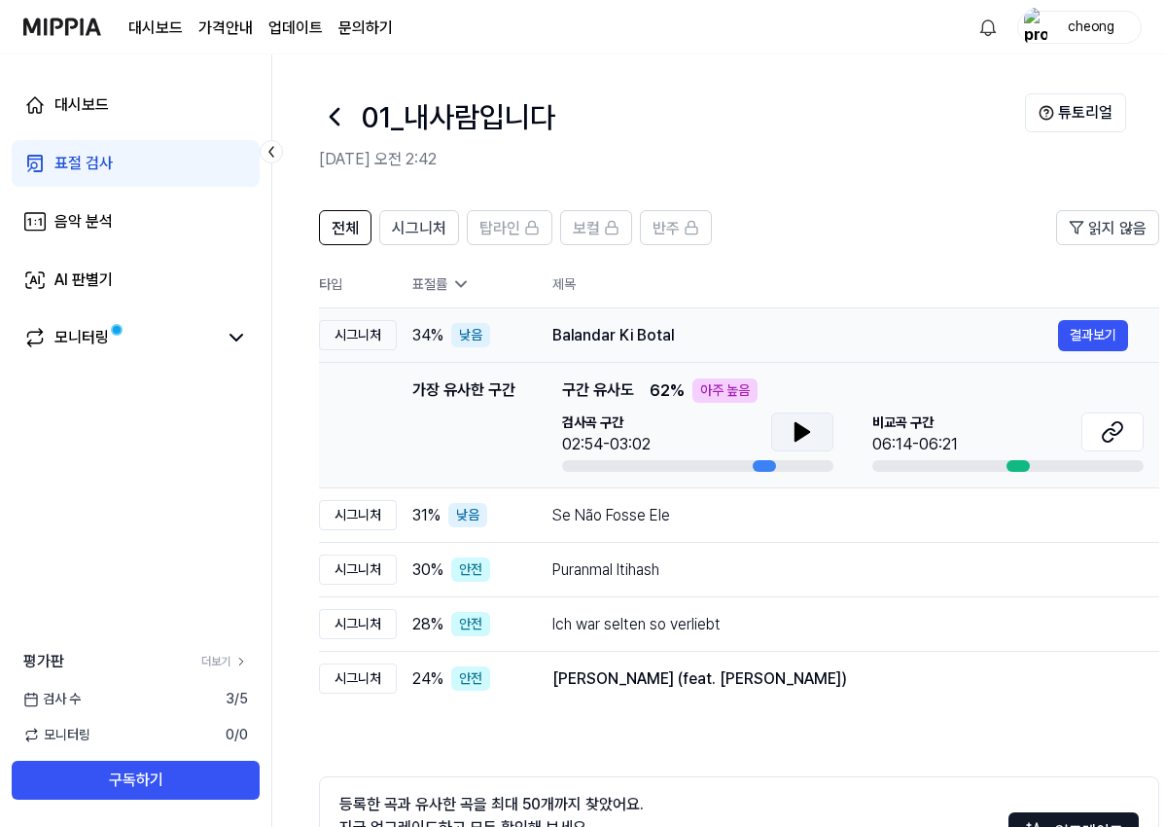
scroll to position [0, 0]
click at [70, 29] on img at bounding box center [62, 27] width 78 height 54
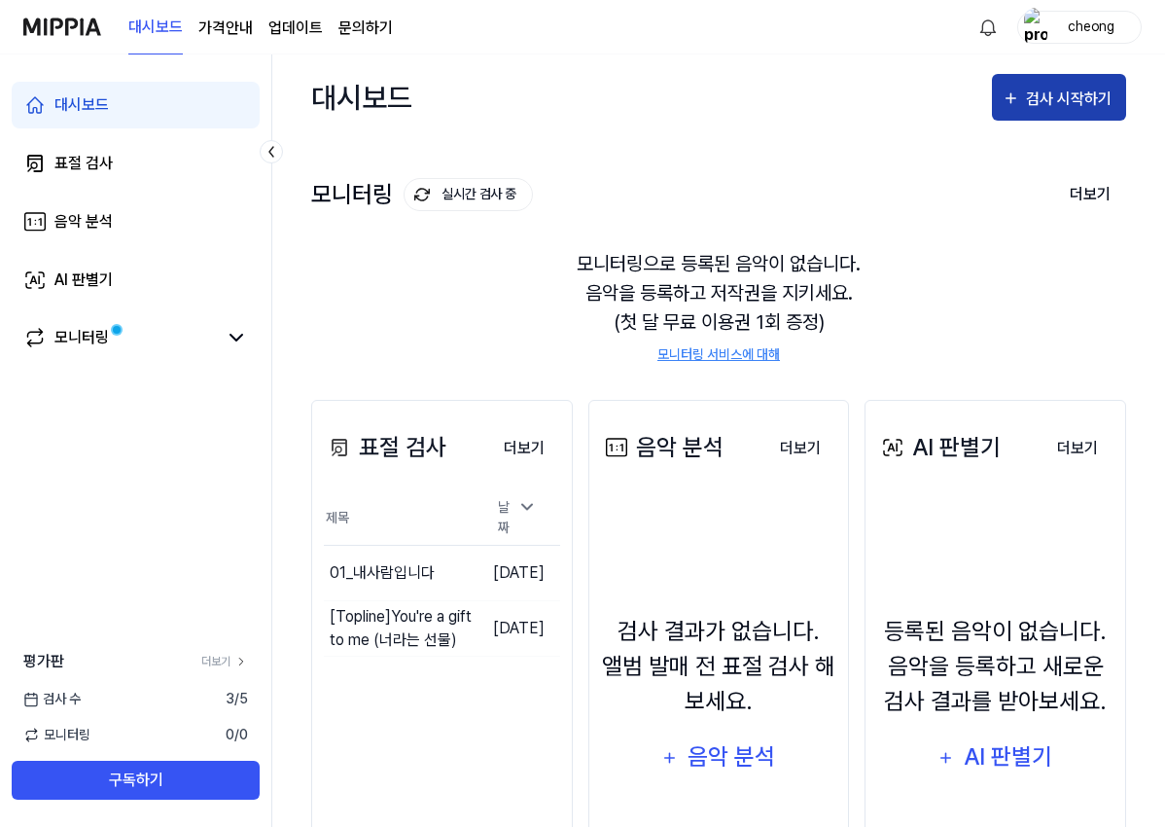
click at [1028, 96] on div "검사 시작하기" at bounding box center [1071, 99] width 90 height 25
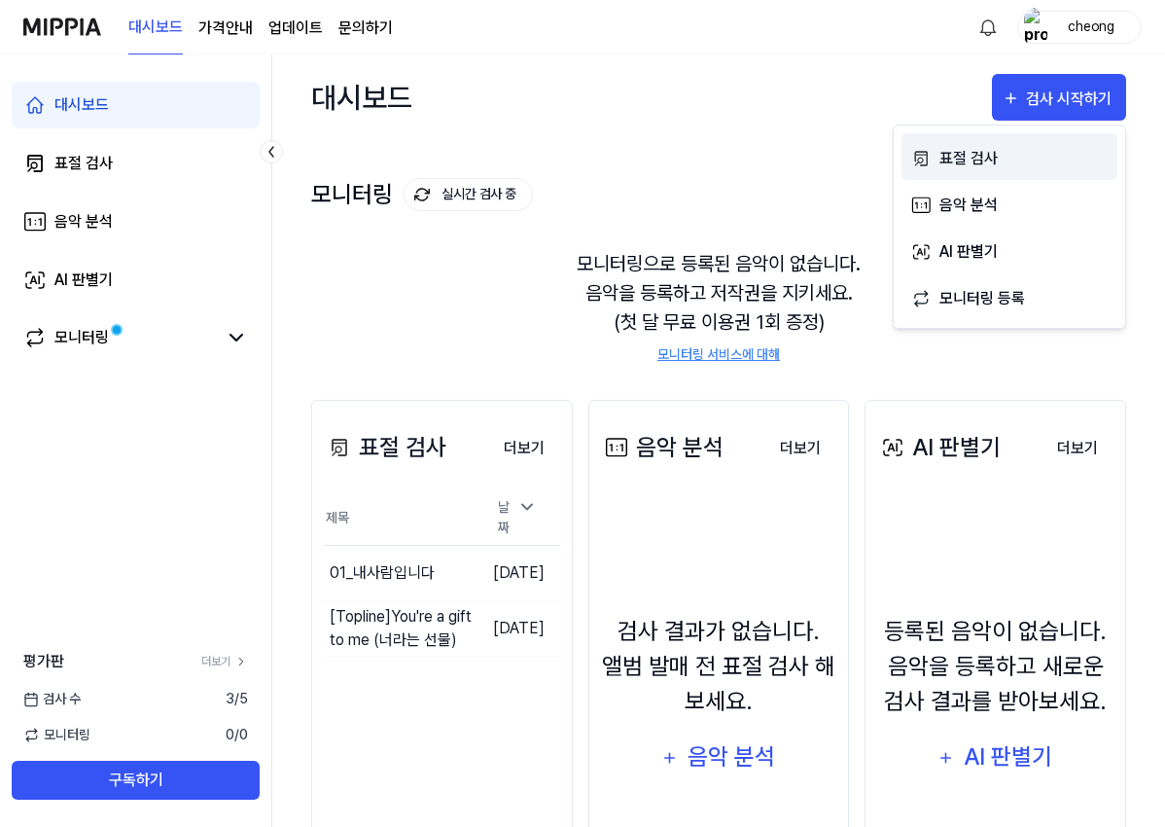
click at [976, 153] on div "표절 검사" at bounding box center [1024, 158] width 169 height 25
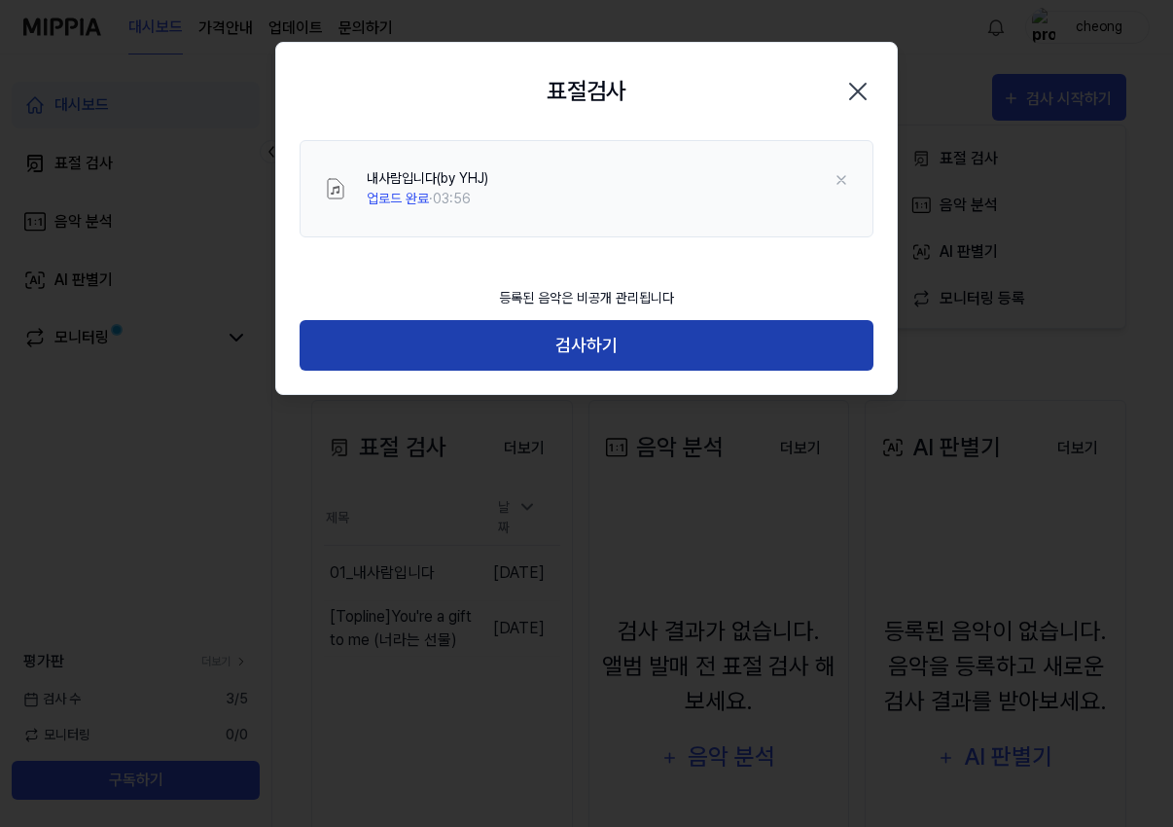
click at [582, 341] on button "검사하기" at bounding box center [587, 346] width 574 height 52
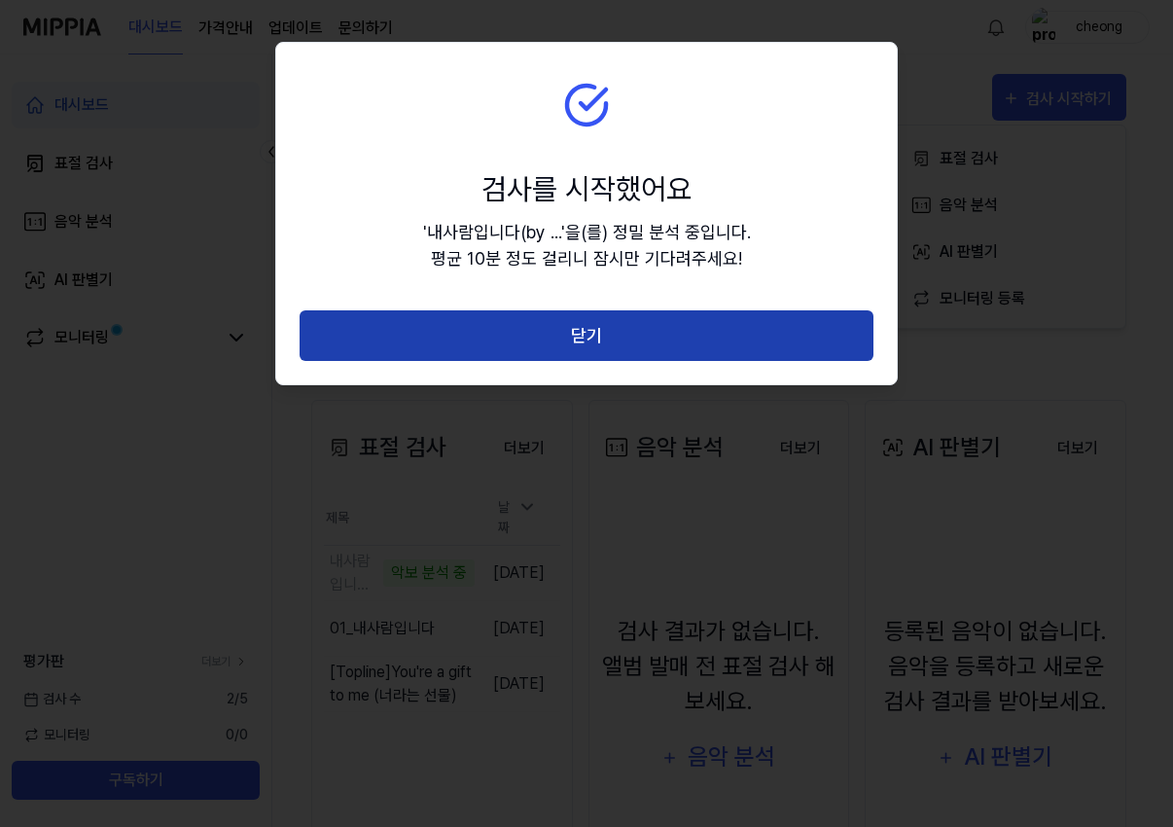
click at [701, 329] on button "닫기" at bounding box center [587, 336] width 574 height 52
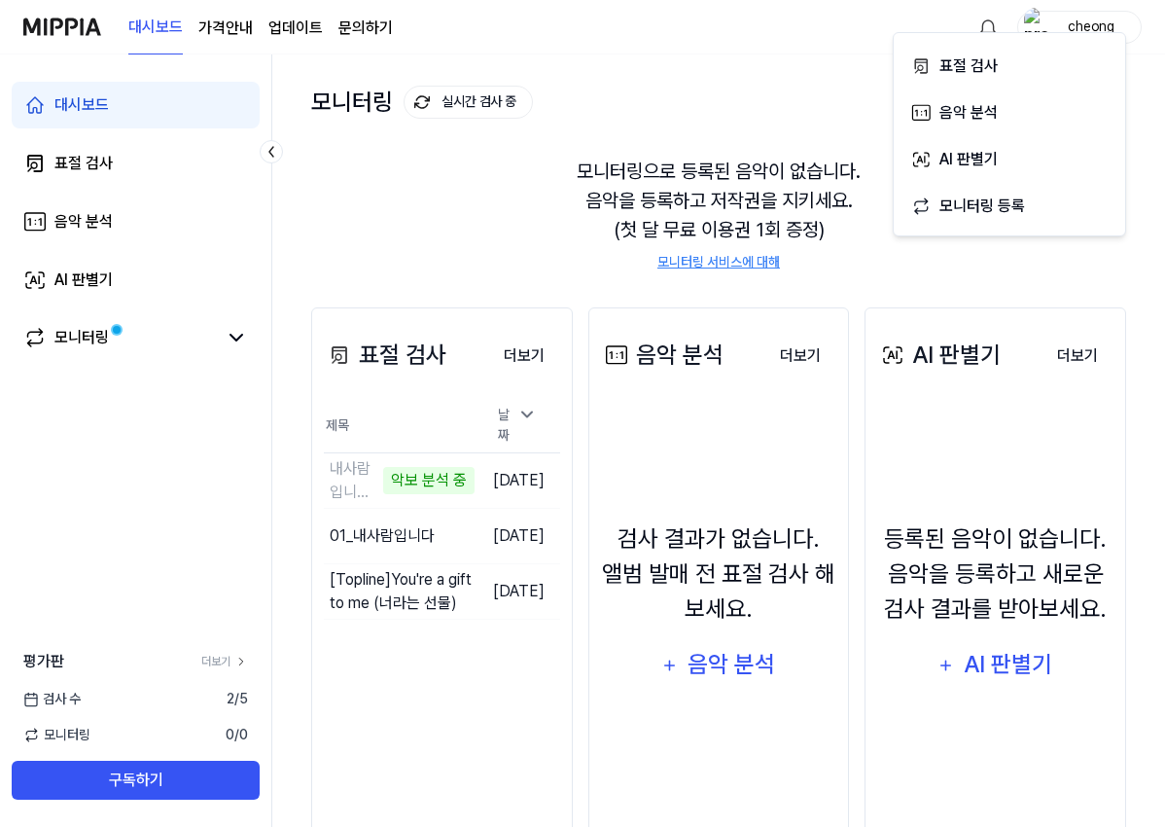
scroll to position [87, 0]
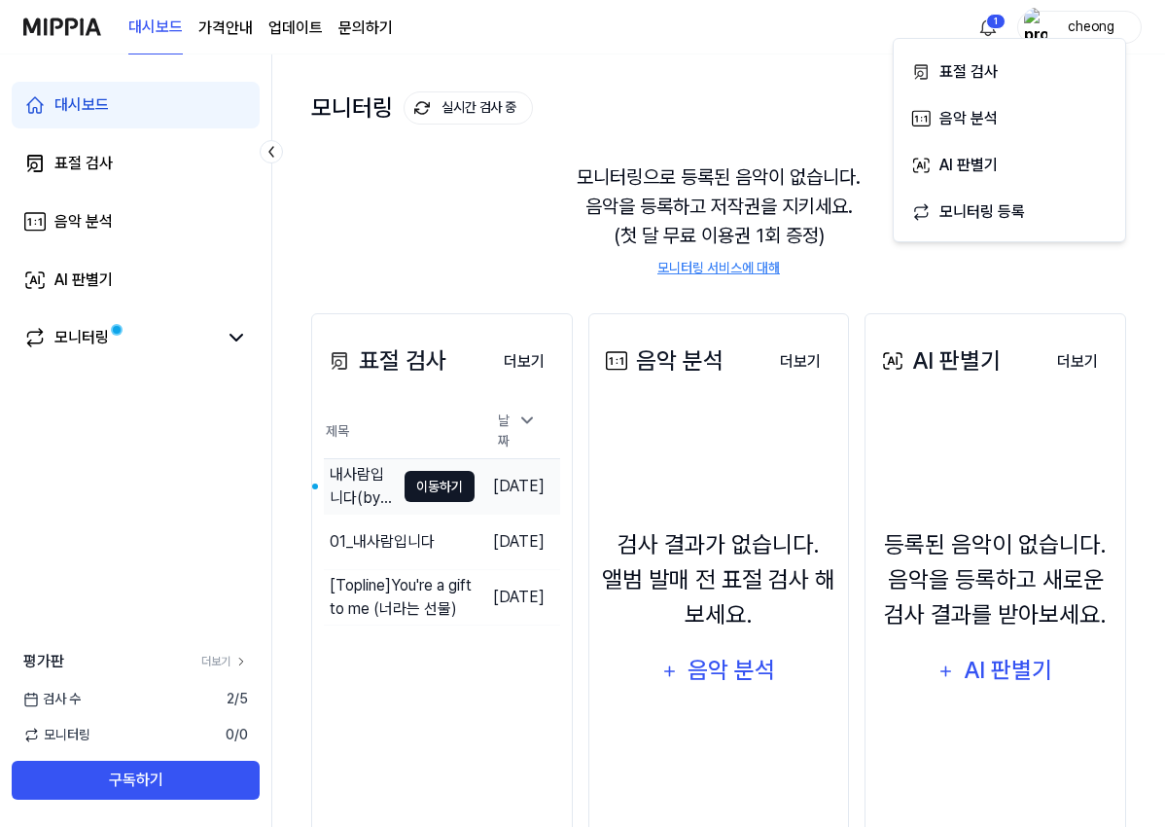
click at [412, 475] on button "이동하기" at bounding box center [440, 486] width 70 height 31
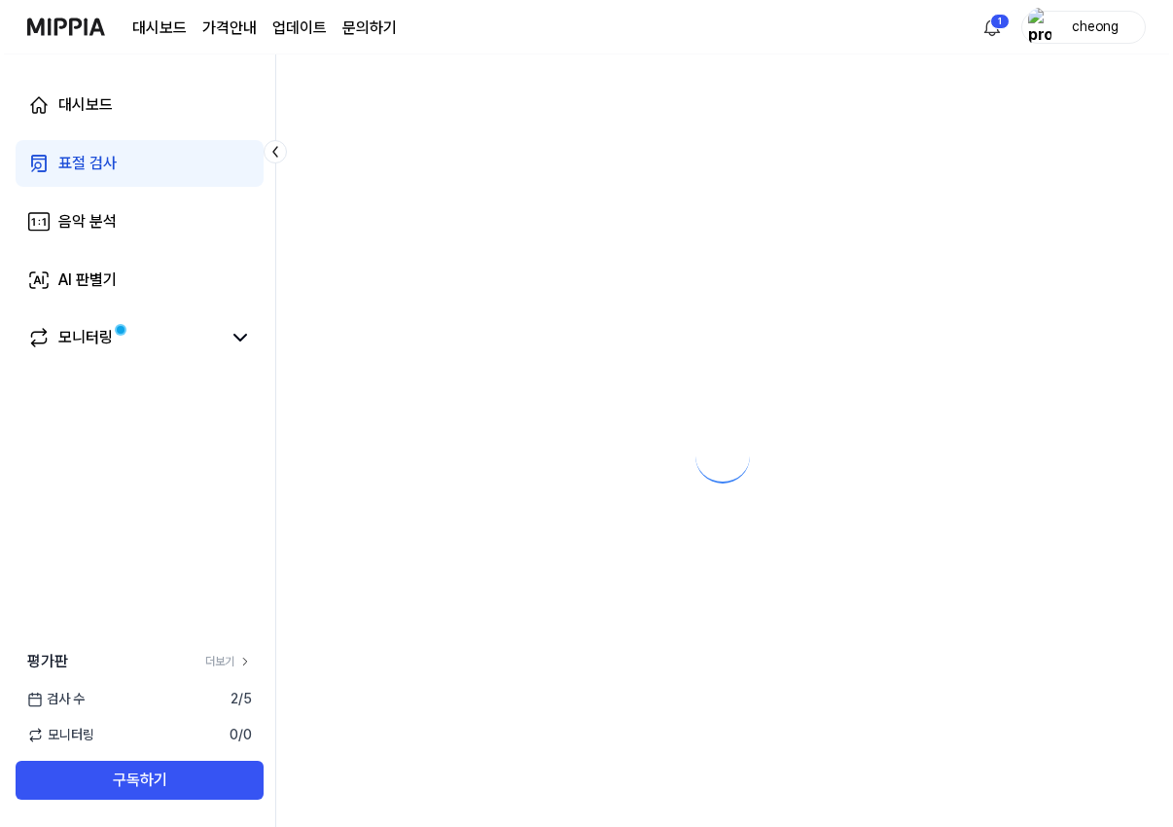
scroll to position [0, 0]
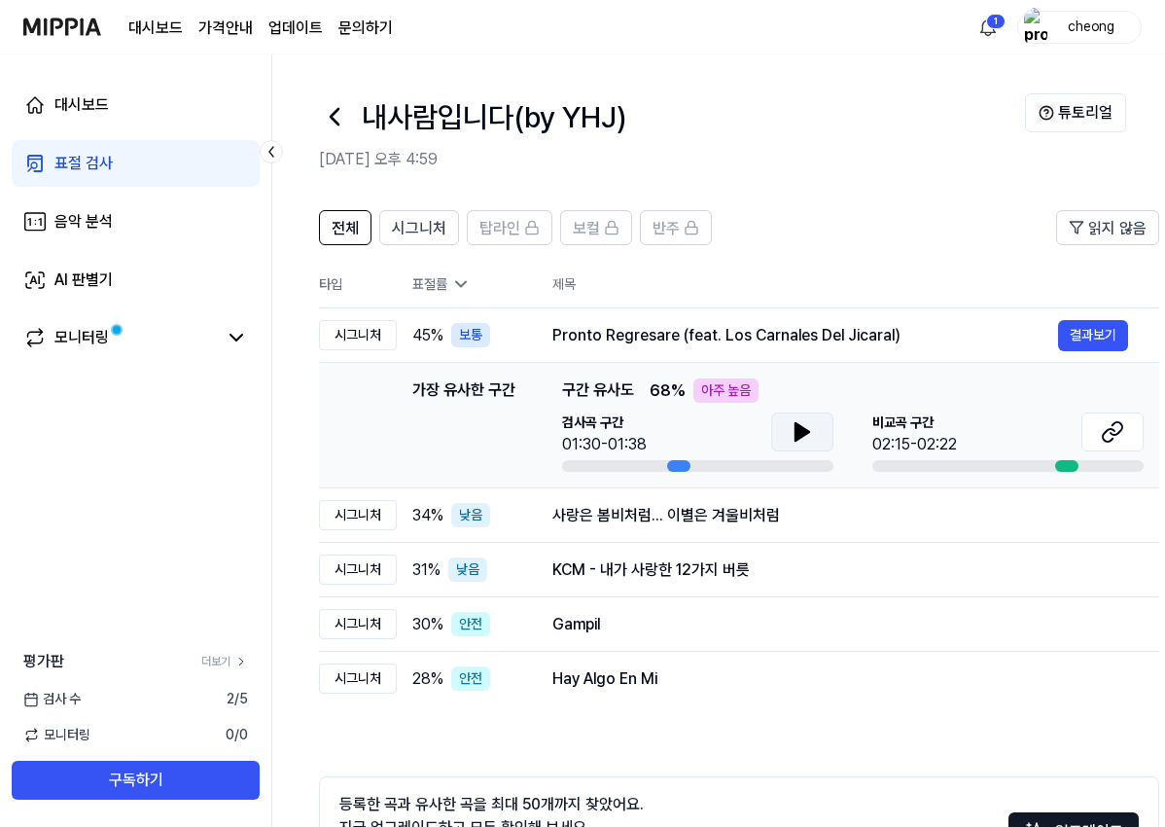
click at [799, 431] on icon at bounding box center [803, 432] width 14 height 18
click at [803, 431] on icon at bounding box center [803, 432] width 14 height 18
click at [1107, 432] on icon at bounding box center [1109, 435] width 12 height 13
click at [1116, 430] on icon at bounding box center [1112, 431] width 23 height 23
click at [799, 429] on icon at bounding box center [803, 432] width 14 height 18
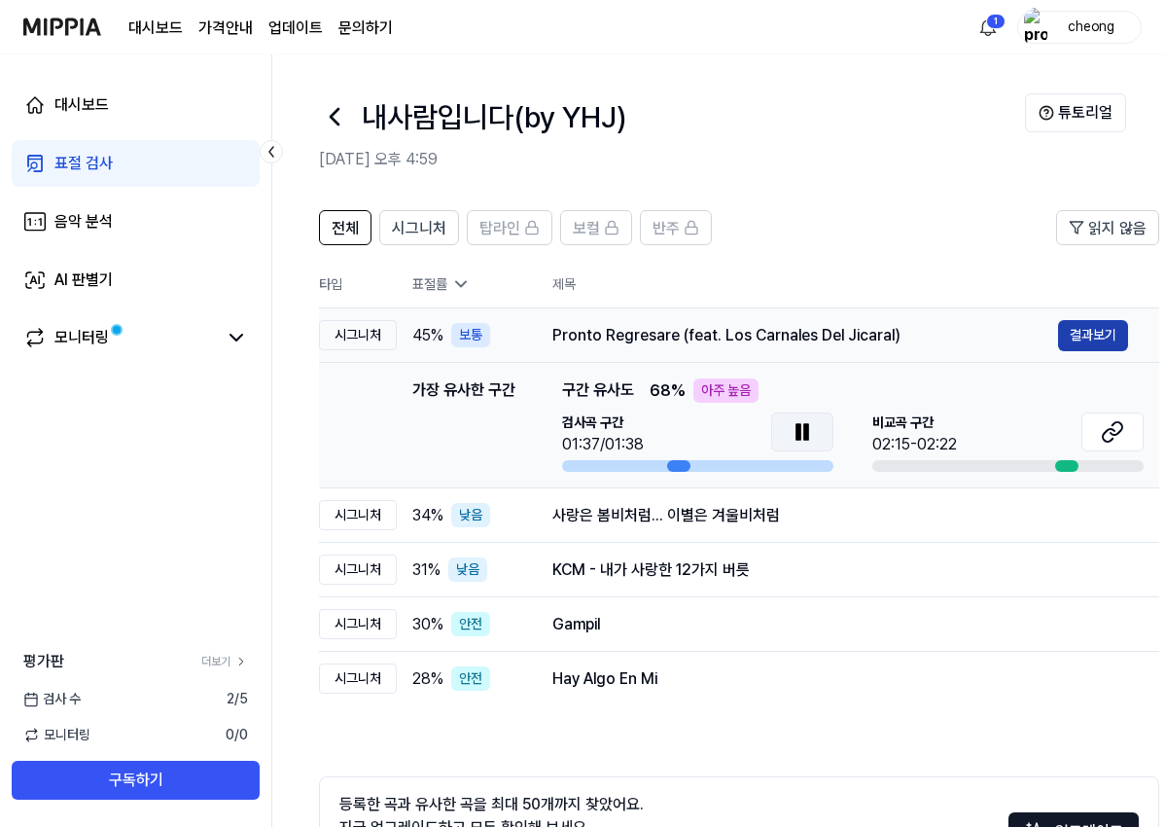
click at [1092, 332] on button "결과보기" at bounding box center [1093, 335] width 70 height 31
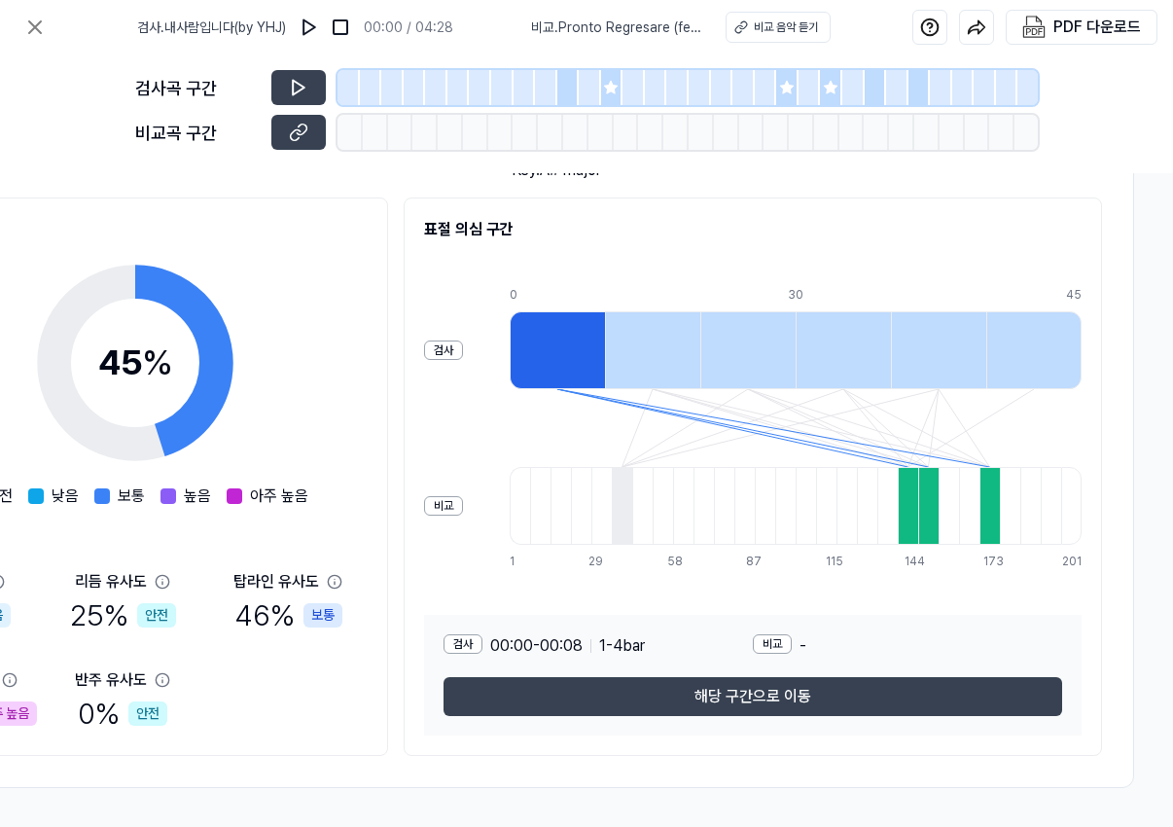
scroll to position [212, 505]
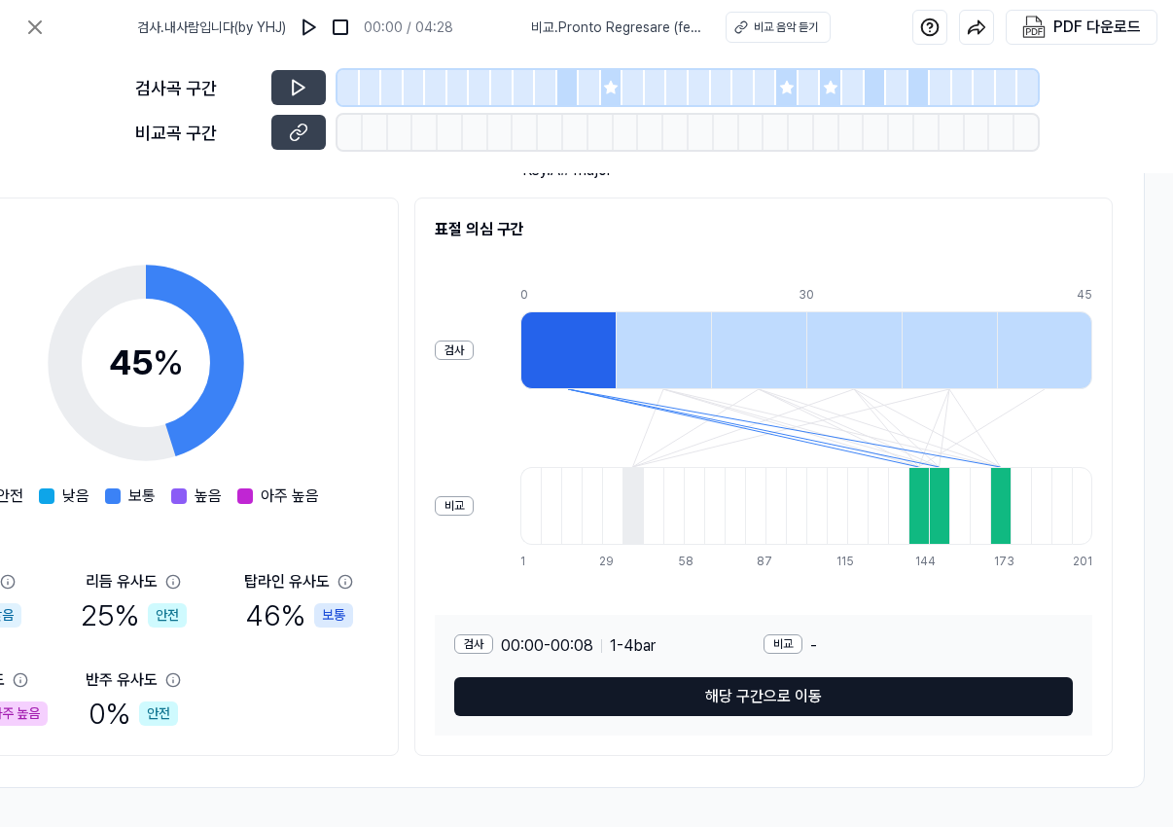
click at [710, 693] on button "해당 구간으로 이동" at bounding box center [763, 696] width 619 height 39
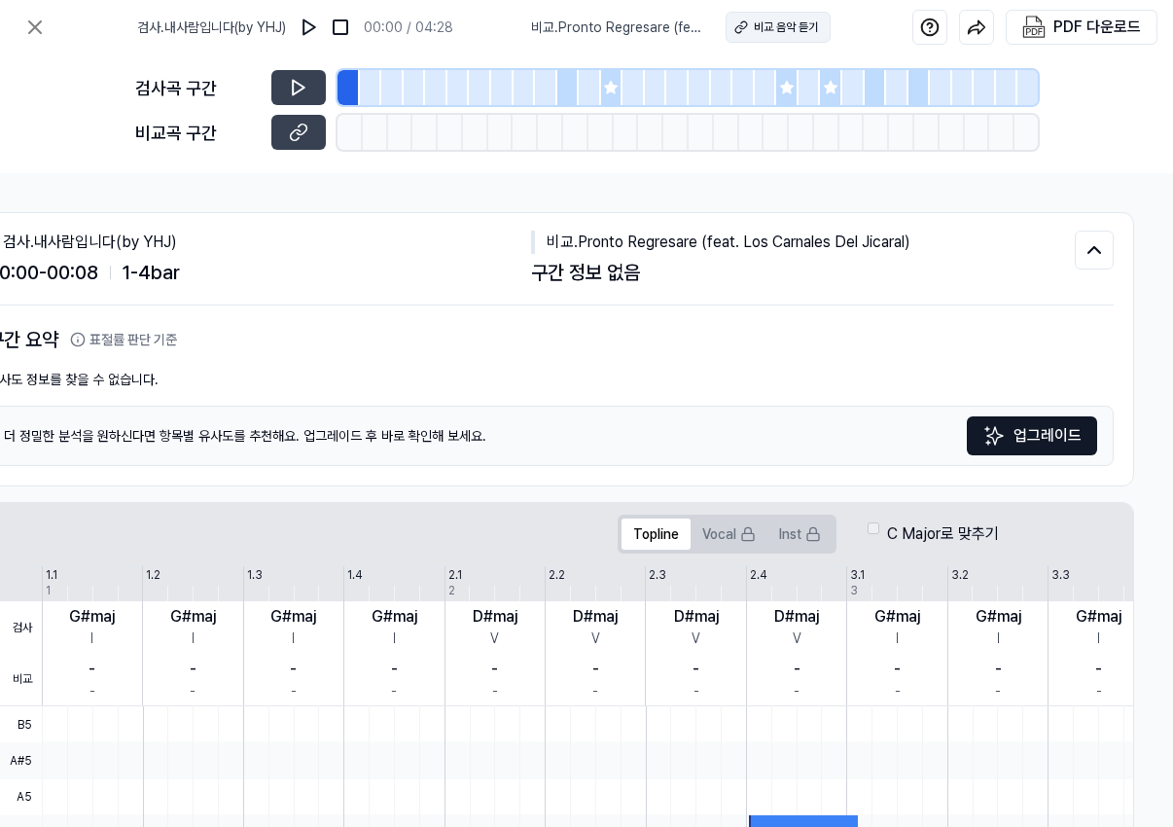
scroll to position [0, 407]
